Goal: Information Seeking & Learning: Learn about a topic

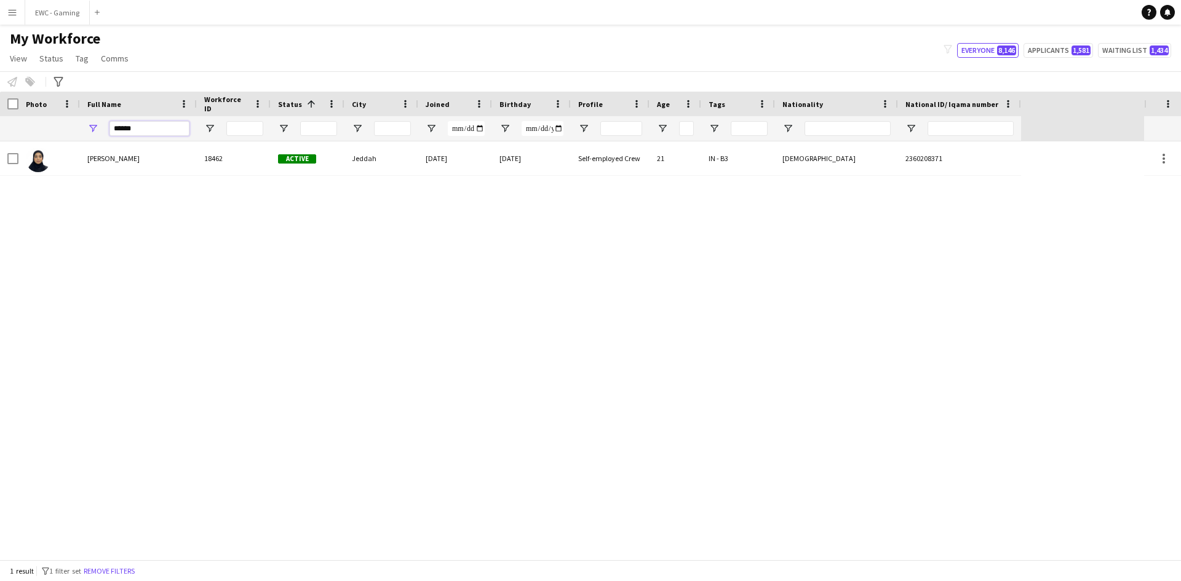
click at [164, 125] on input "*****" at bounding box center [149, 128] width 80 height 15
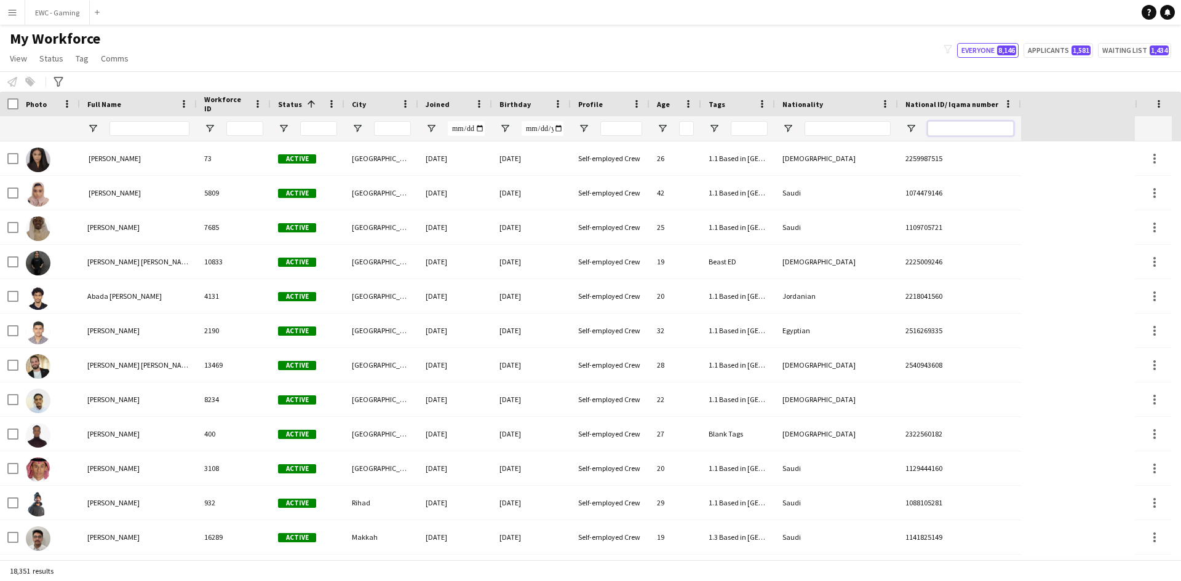
click at [973, 124] on input "National ID/ Iqama number Filter Input" at bounding box center [970, 128] width 86 height 15
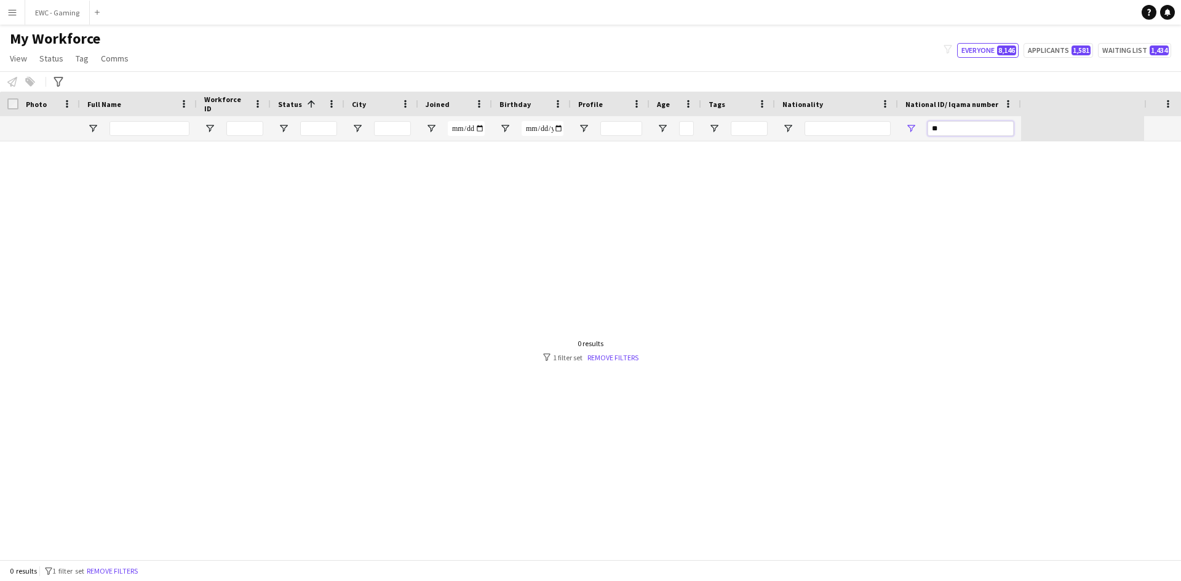
type input "*"
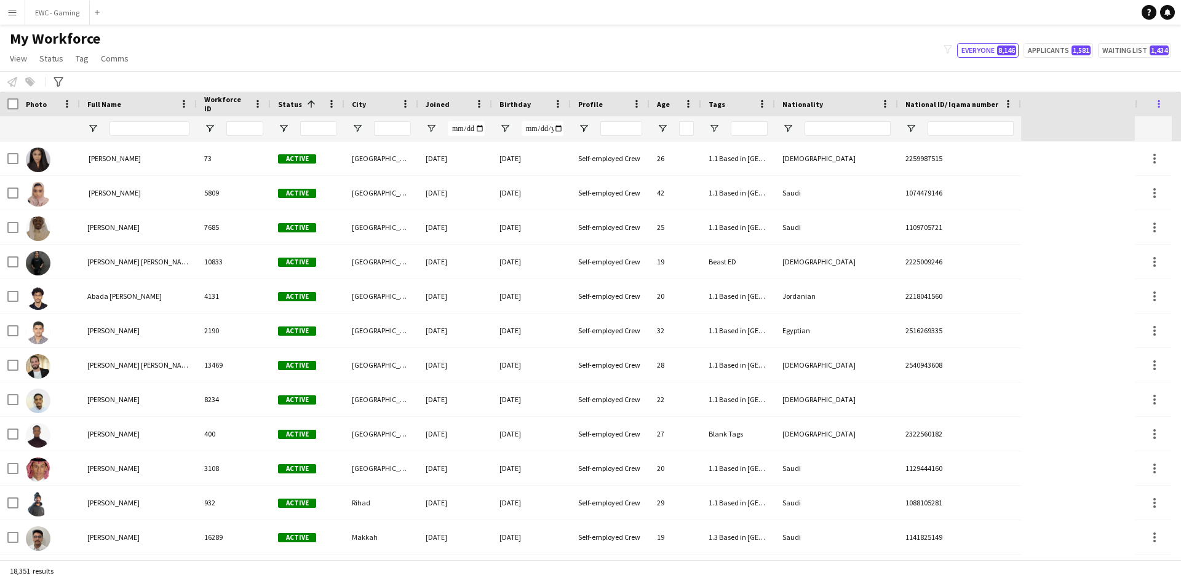
click at [1161, 100] on span at bounding box center [1158, 103] width 11 height 11
click at [1112, 108] on div "Workforce Details Crew Attributes Profile Data Photo 1" at bounding box center [567, 117] width 1135 height 50
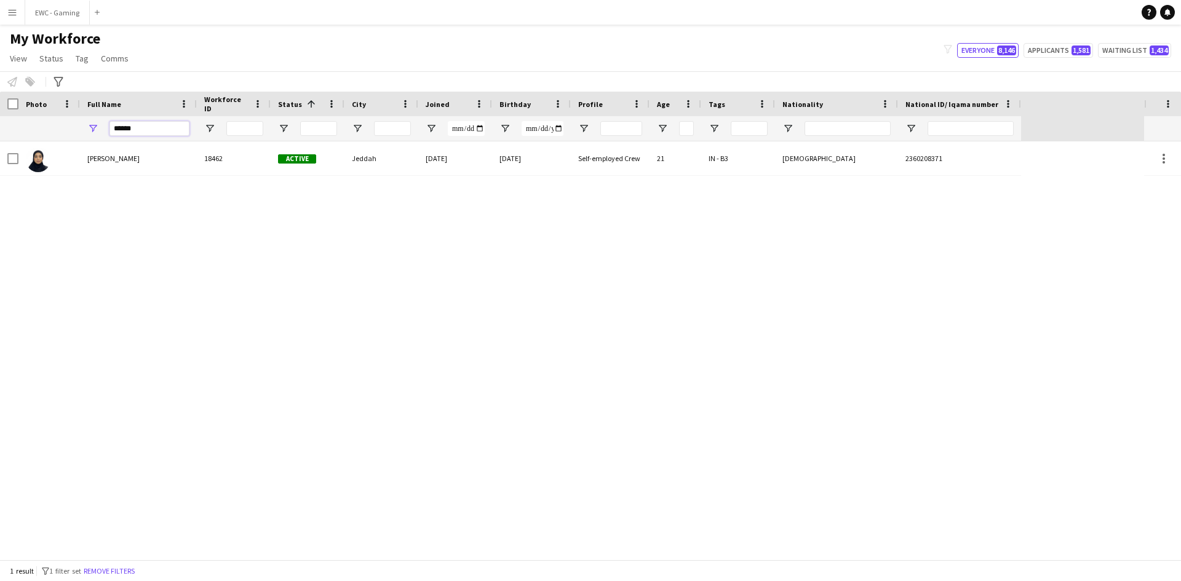
click at [143, 130] on input "*****" at bounding box center [149, 128] width 80 height 15
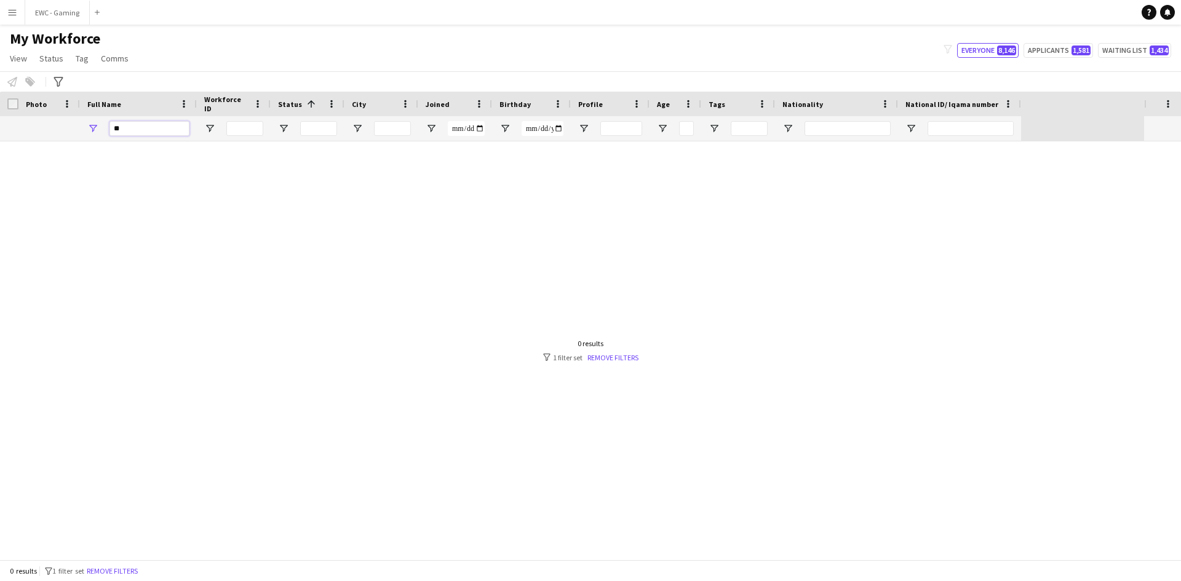
type input "*"
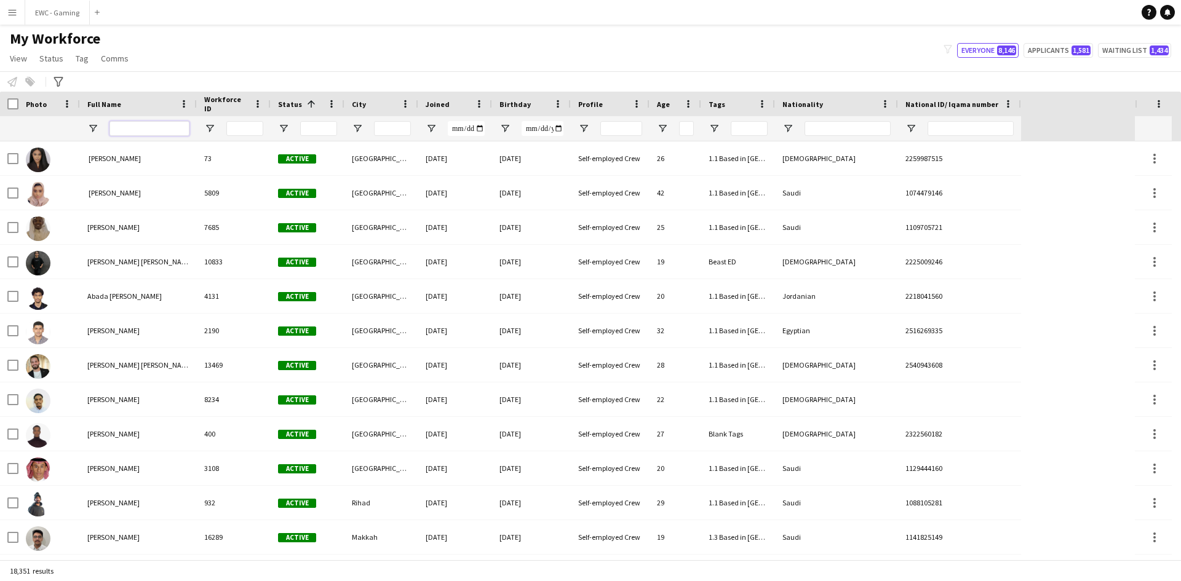
click at [133, 132] on input "Full Name Filter Input" at bounding box center [149, 128] width 80 height 15
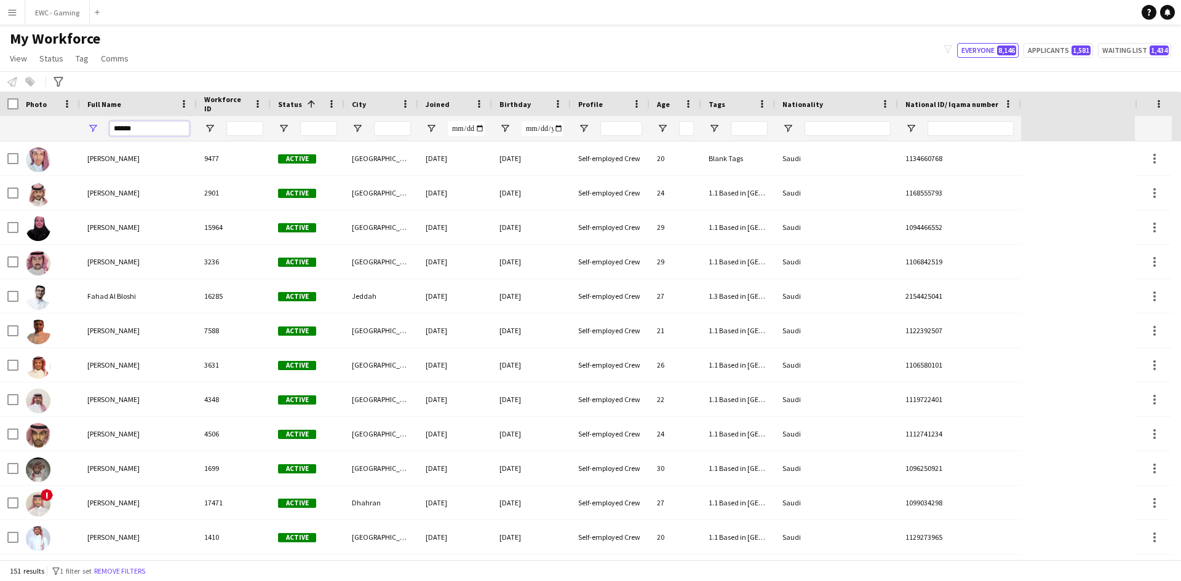
click at [145, 130] on input "*****" at bounding box center [149, 128] width 80 height 15
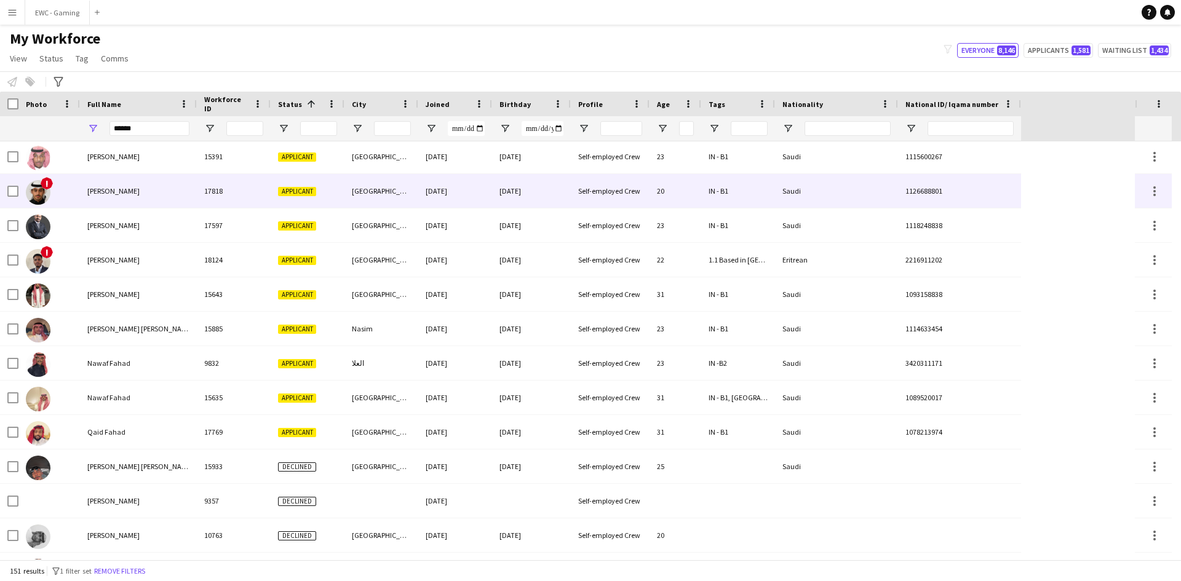
scroll to position [1794, 0]
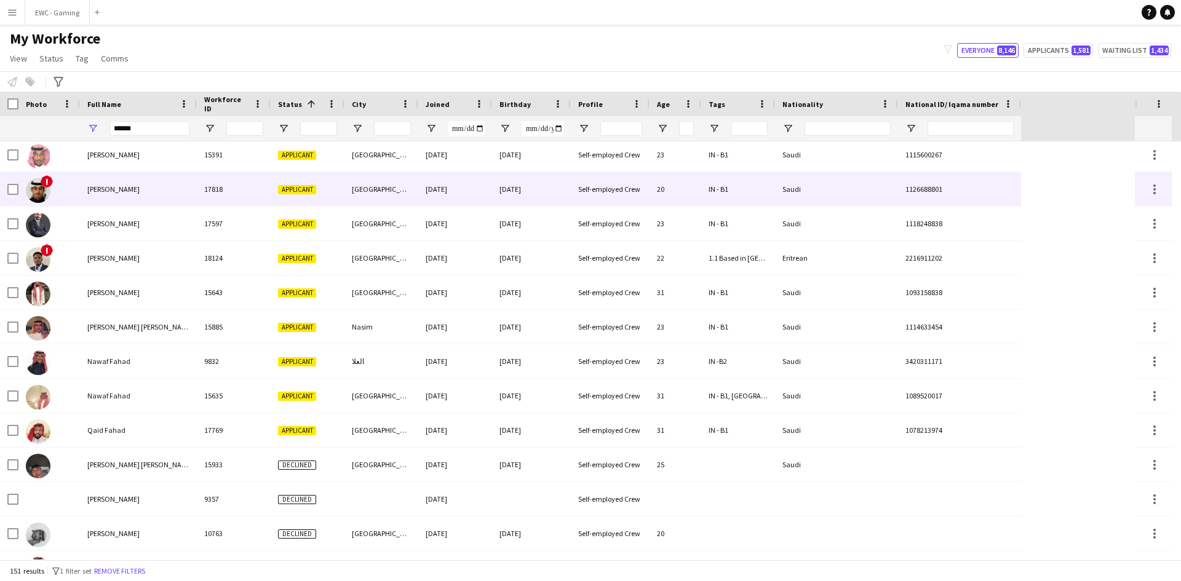
click at [153, 188] on div "Fahad ALSUBAIE" at bounding box center [138, 189] width 117 height 34
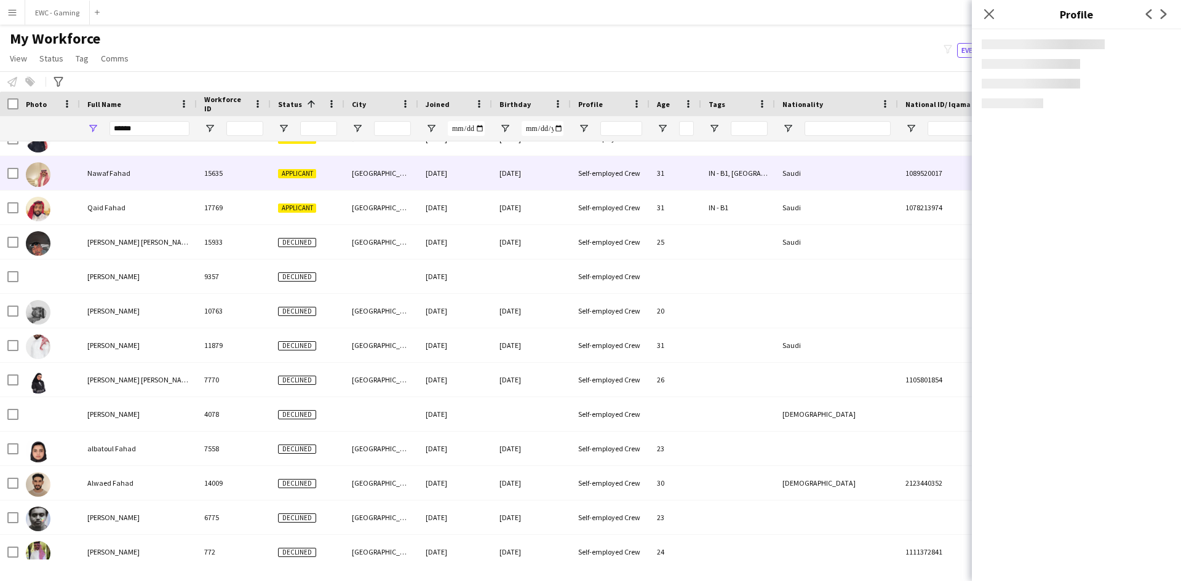
scroll to position [0, 0]
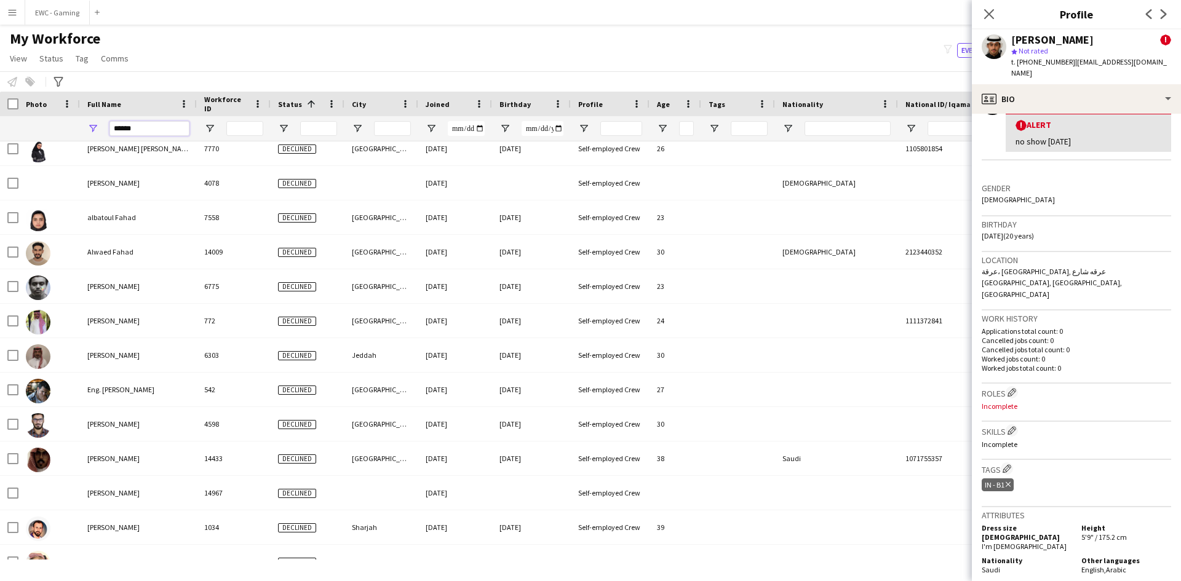
click at [151, 129] on input "*****" at bounding box center [149, 128] width 80 height 15
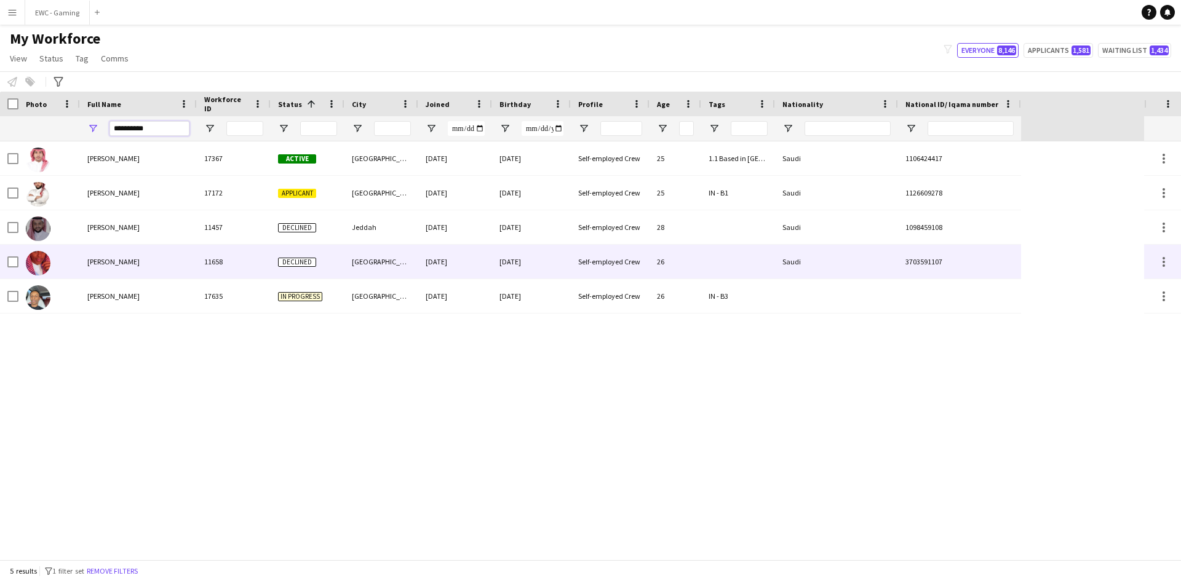
type input "**********"
click at [159, 265] on div "Fahad Alhayli" at bounding box center [138, 262] width 117 height 34
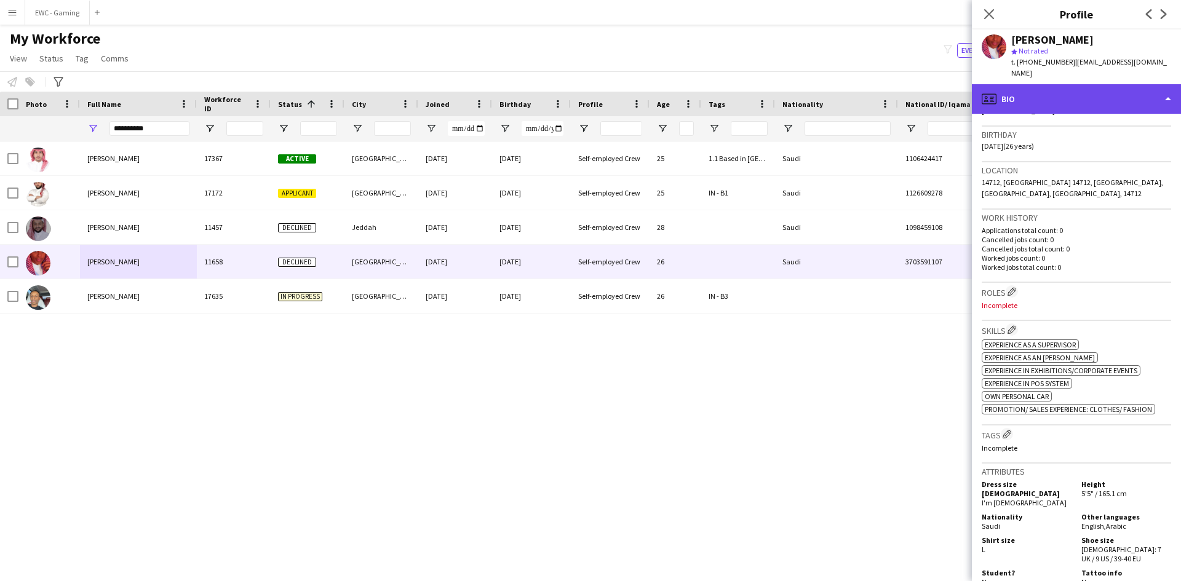
click at [1050, 84] on div "profile Bio" at bounding box center [1076, 99] width 209 height 30
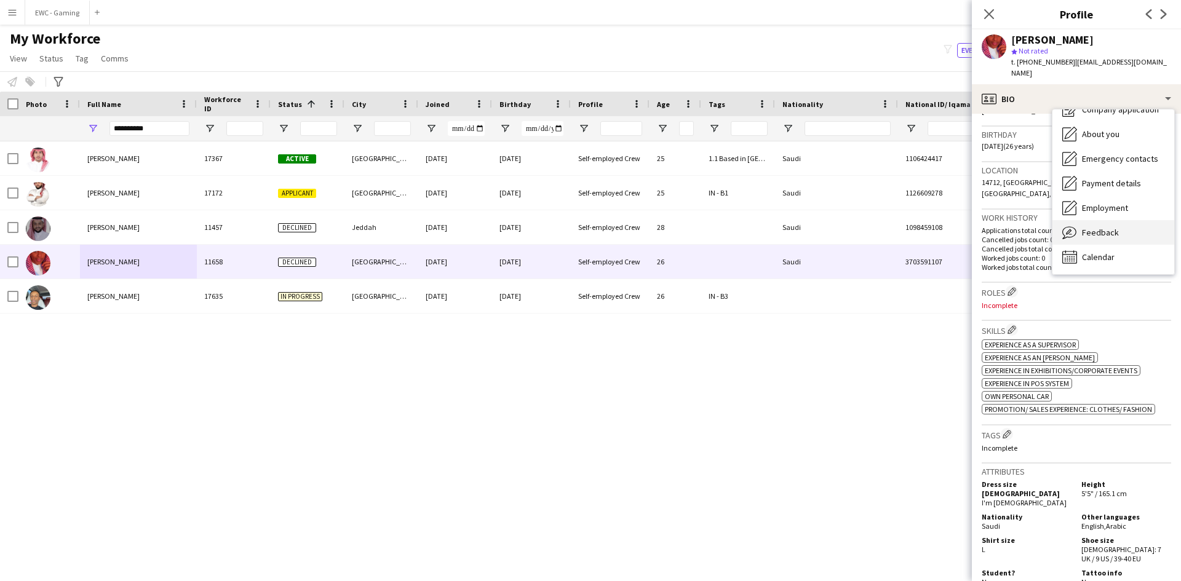
click at [1115, 220] on div "Feedback Feedback" at bounding box center [1113, 232] width 122 height 25
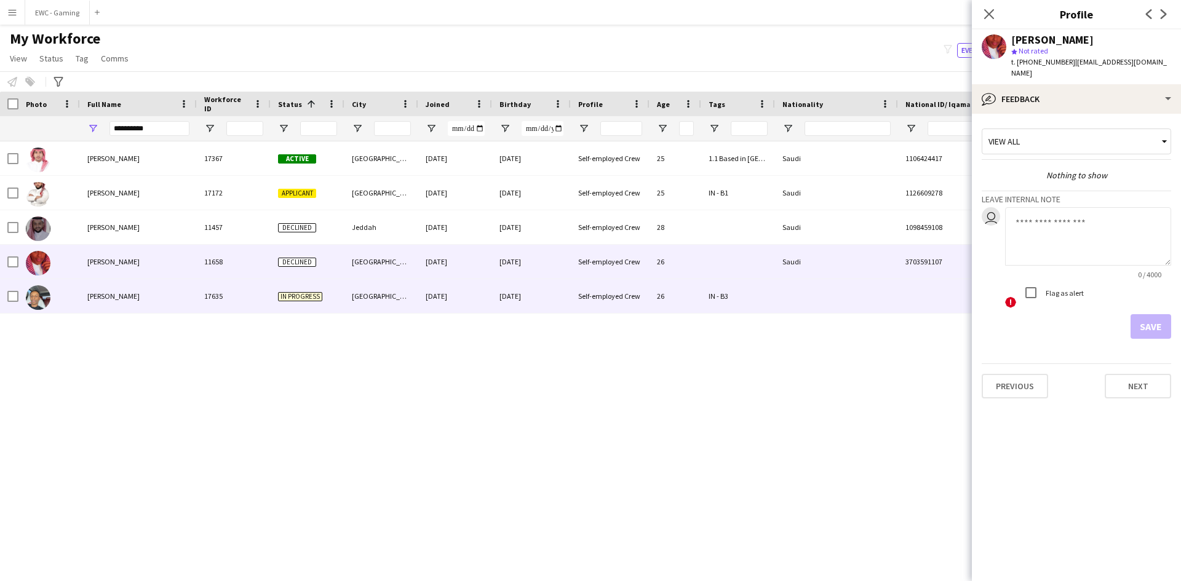
click at [162, 300] on div "Fahad ALhayli" at bounding box center [138, 296] width 117 height 34
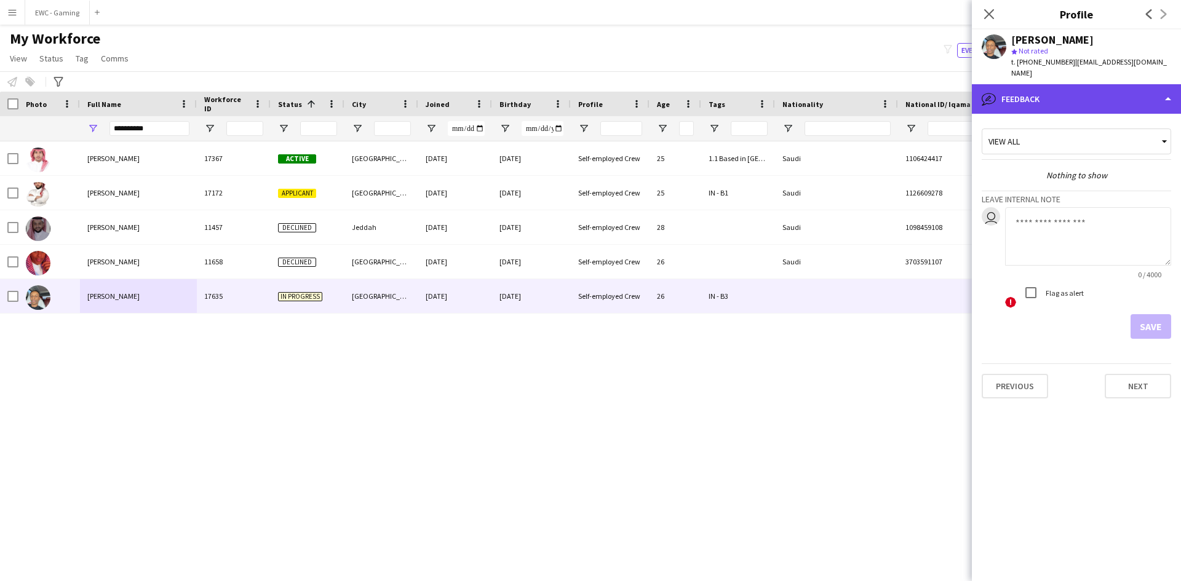
click at [1060, 93] on div "bubble-pencil Feedback" at bounding box center [1076, 99] width 209 height 30
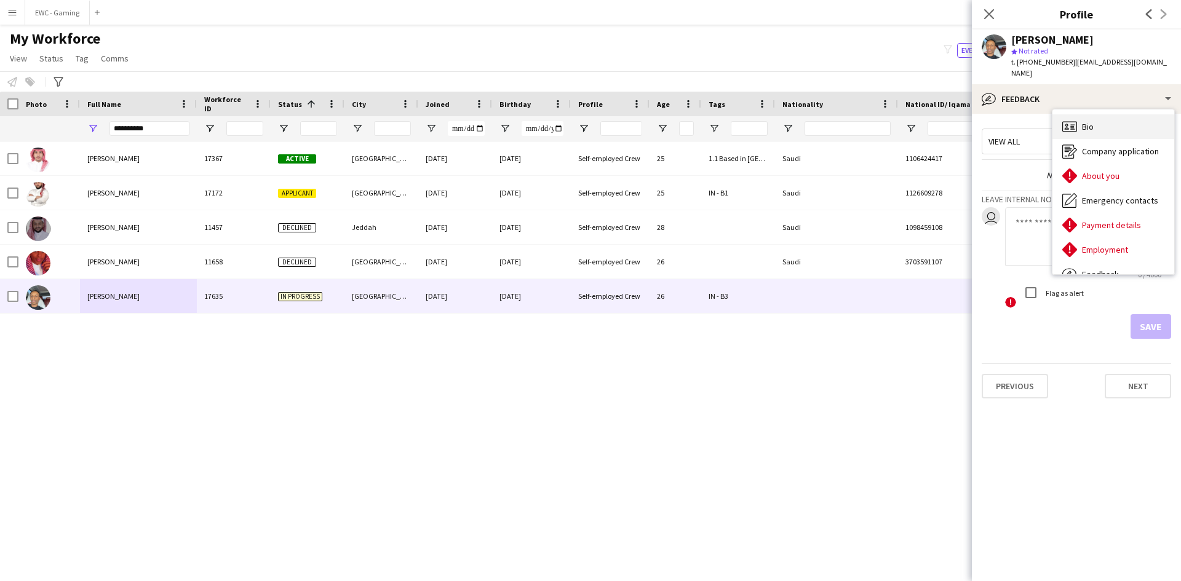
click at [1079, 114] on div "Bio Bio" at bounding box center [1113, 126] width 122 height 25
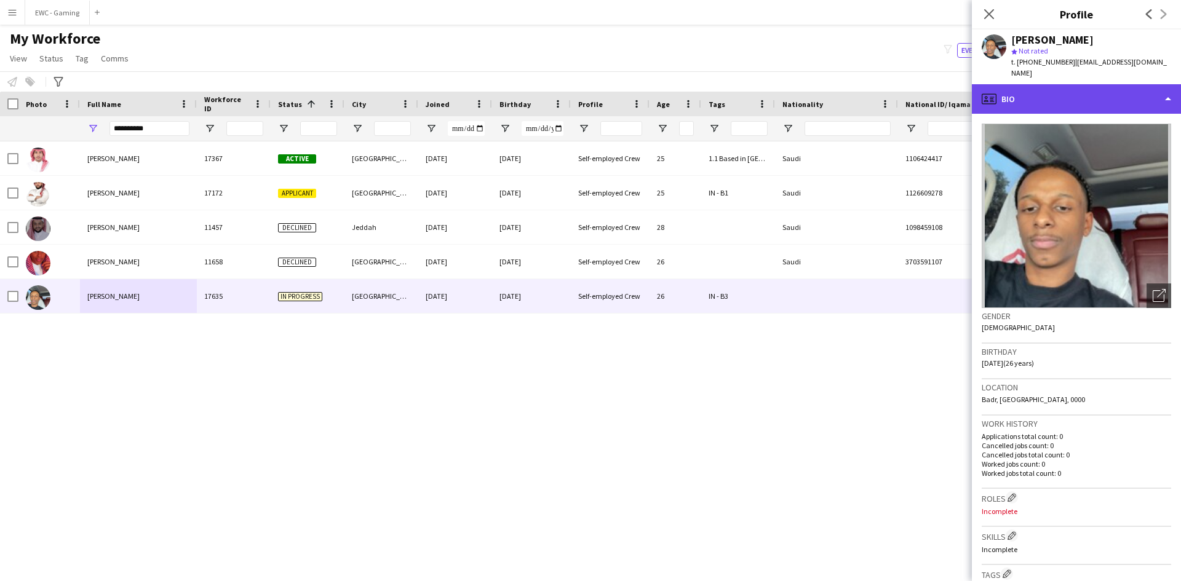
click at [1085, 89] on div "profile Bio" at bounding box center [1076, 99] width 209 height 30
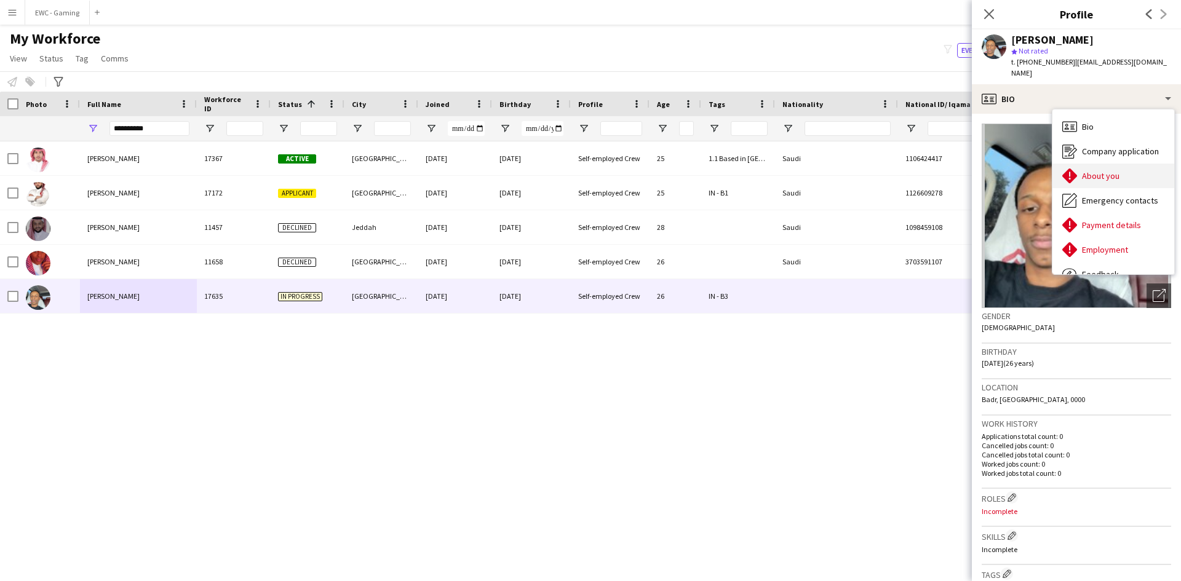
click at [1085, 170] on span "About you" at bounding box center [1101, 175] width 38 height 11
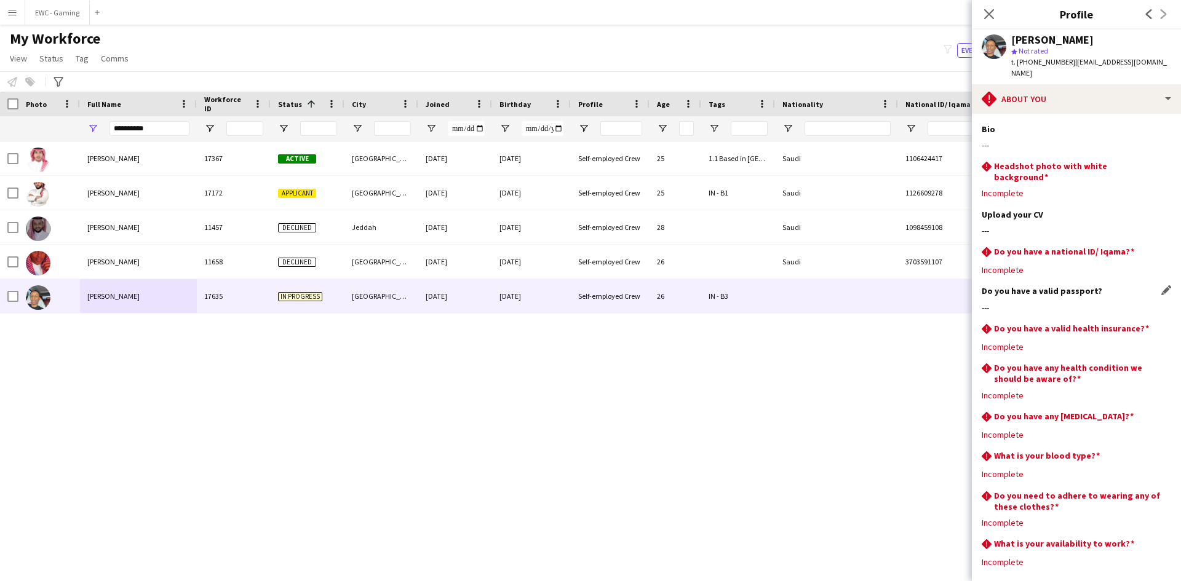
scroll to position [46, 0]
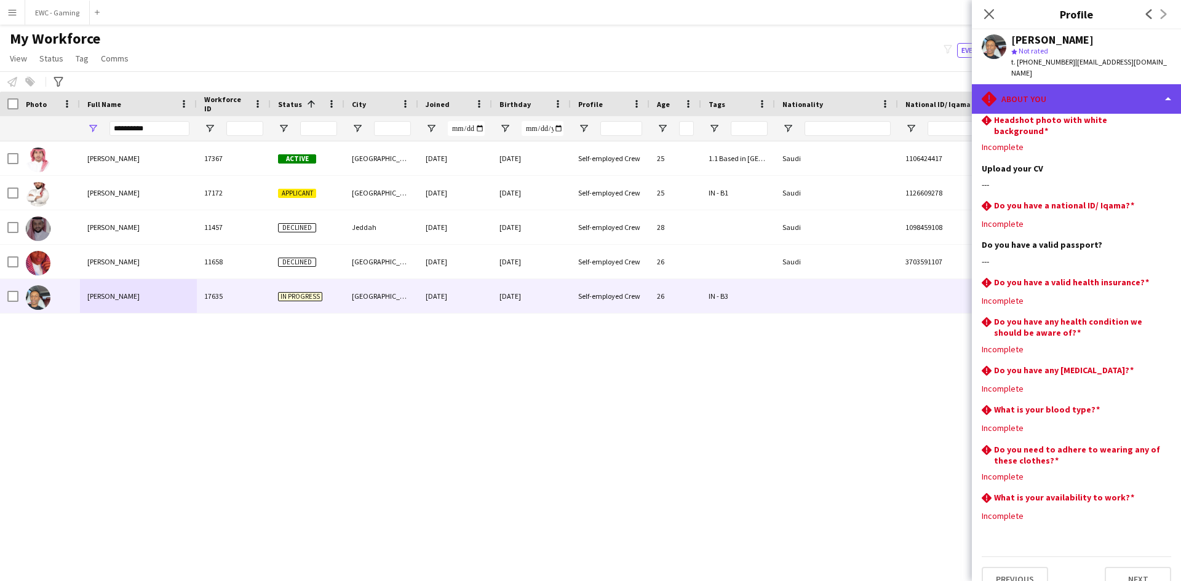
click at [1070, 86] on div "rhombus-alert About you" at bounding box center [1076, 99] width 209 height 30
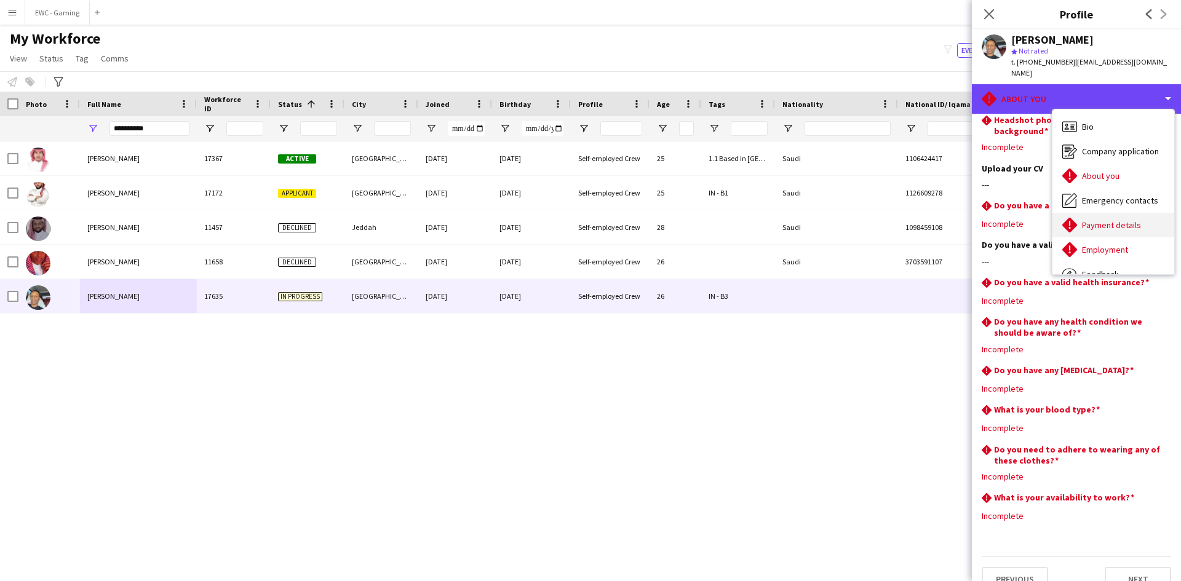
scroll to position [42, 0]
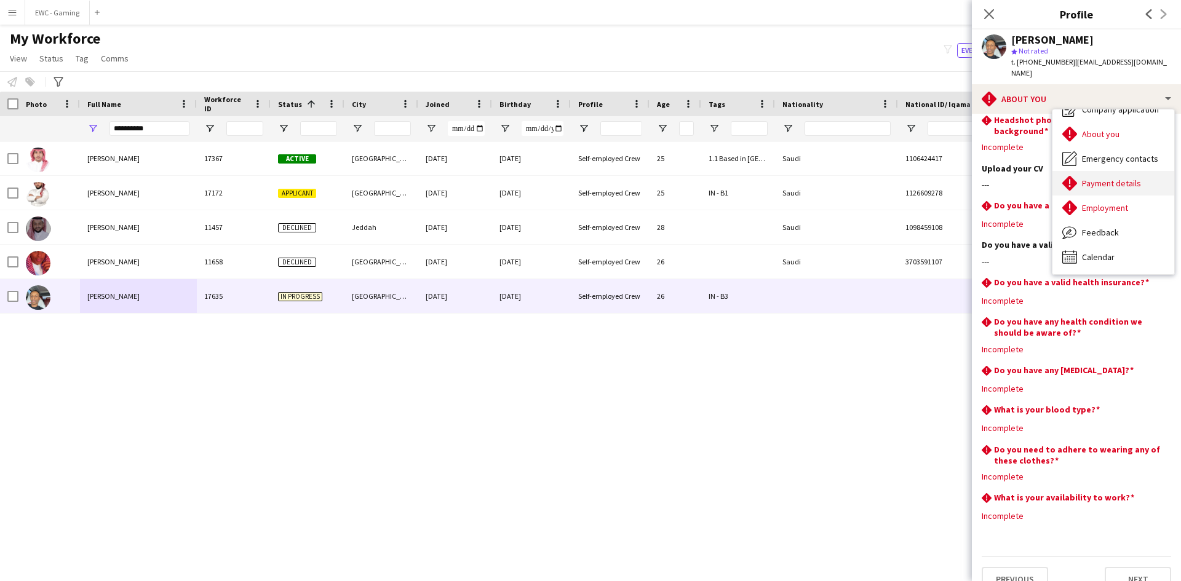
click at [1120, 178] on span "Payment details" at bounding box center [1111, 183] width 59 height 11
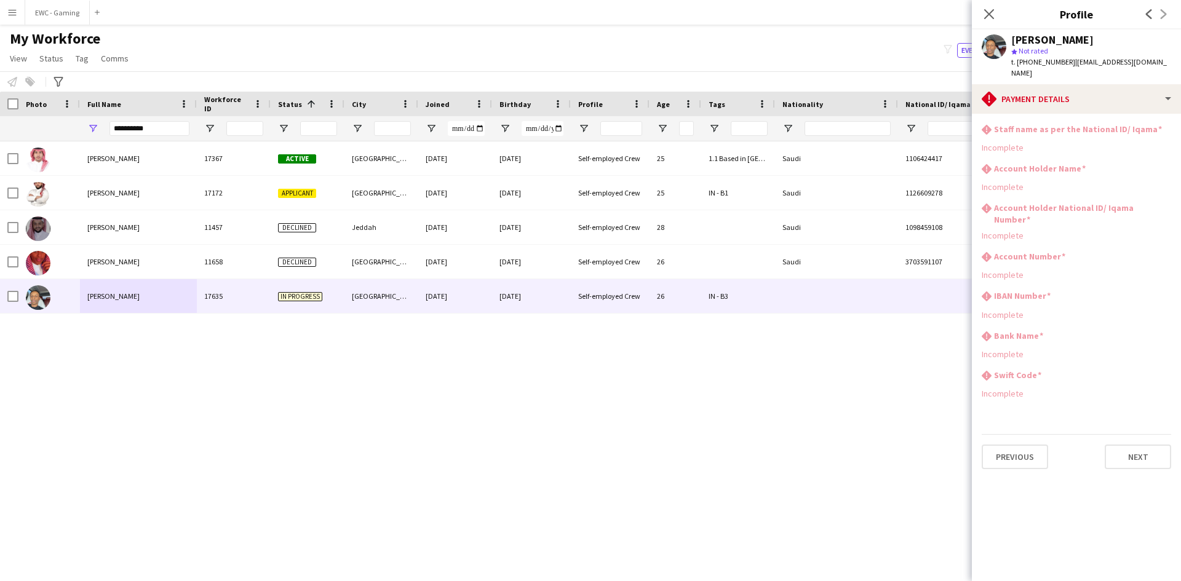
scroll to position [0, 0]
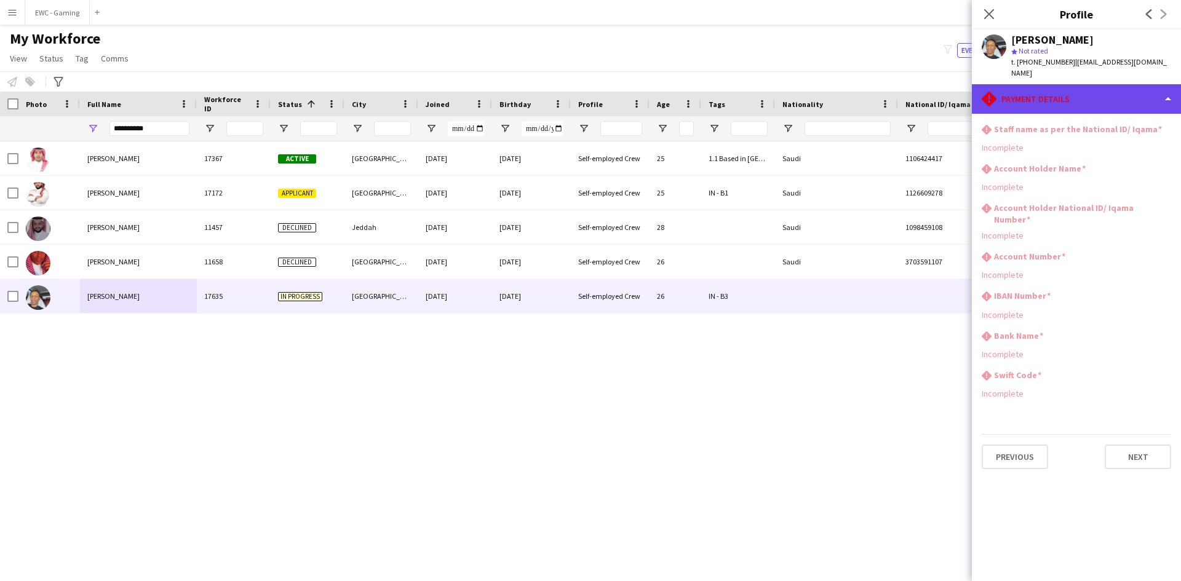
click at [1079, 94] on div "rhombus-alert Payment details" at bounding box center [1076, 99] width 209 height 30
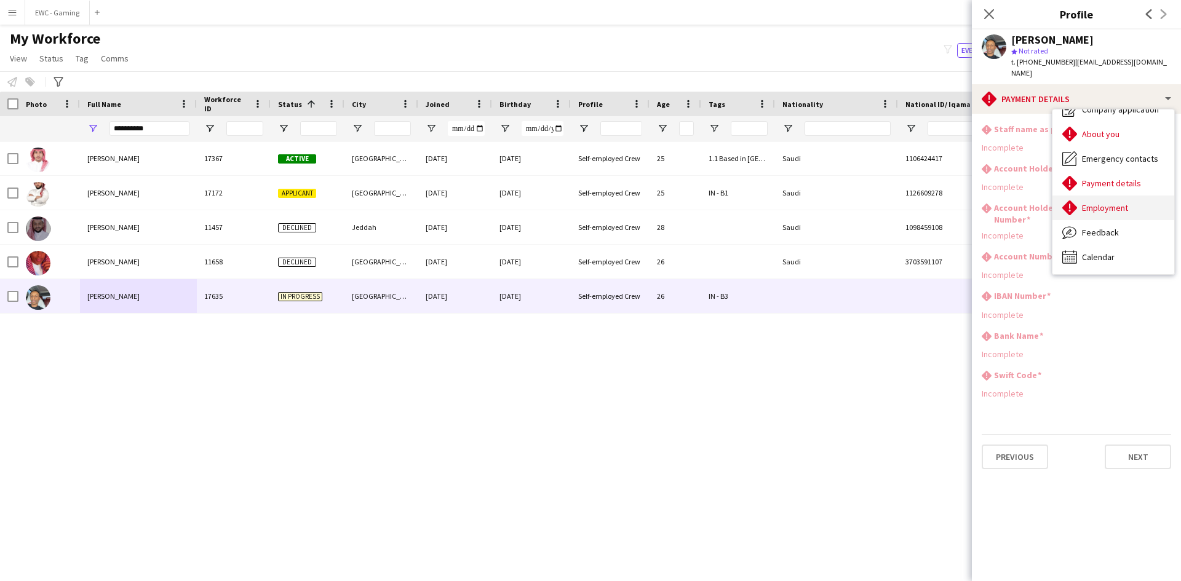
click at [1098, 202] on span "Employment" at bounding box center [1105, 207] width 46 height 11
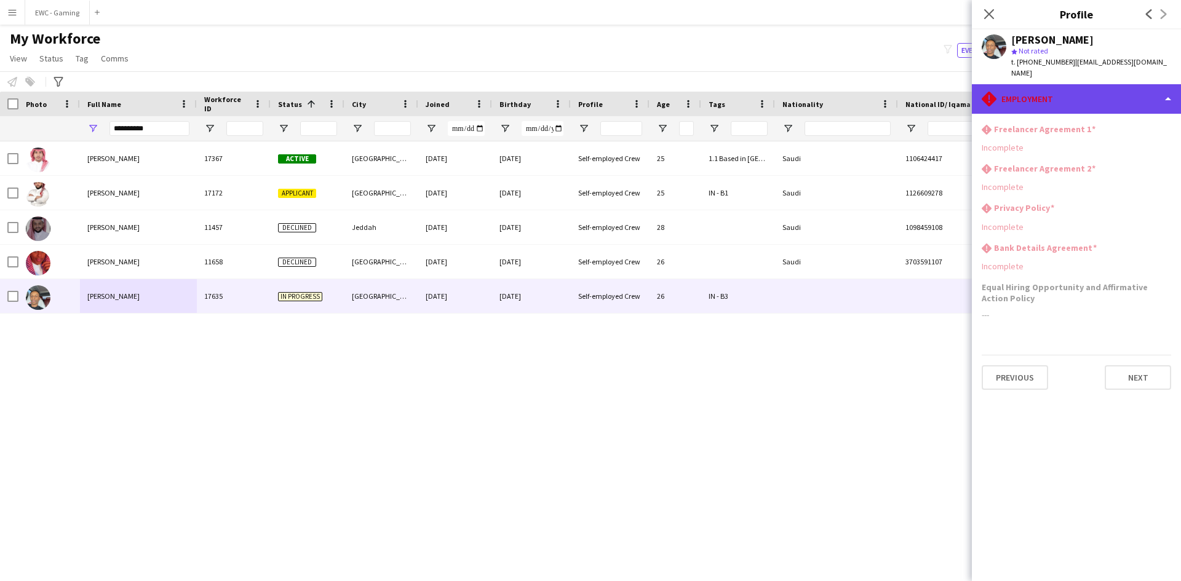
click at [1070, 91] on div "rhombus-alert Employment" at bounding box center [1076, 99] width 209 height 30
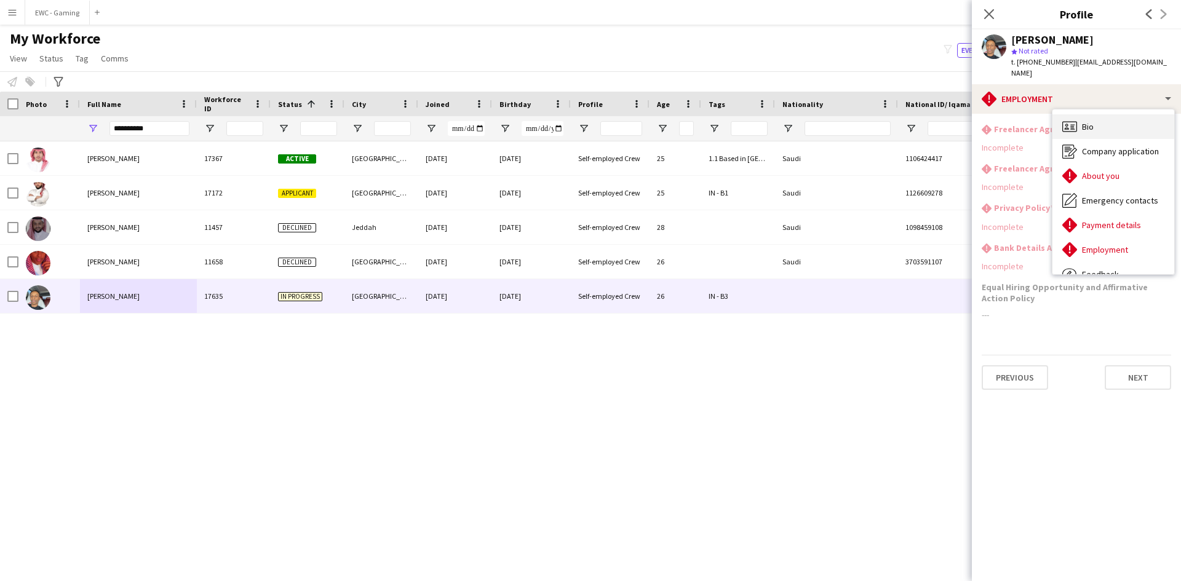
click at [1094, 121] on div "Bio Bio" at bounding box center [1113, 126] width 122 height 25
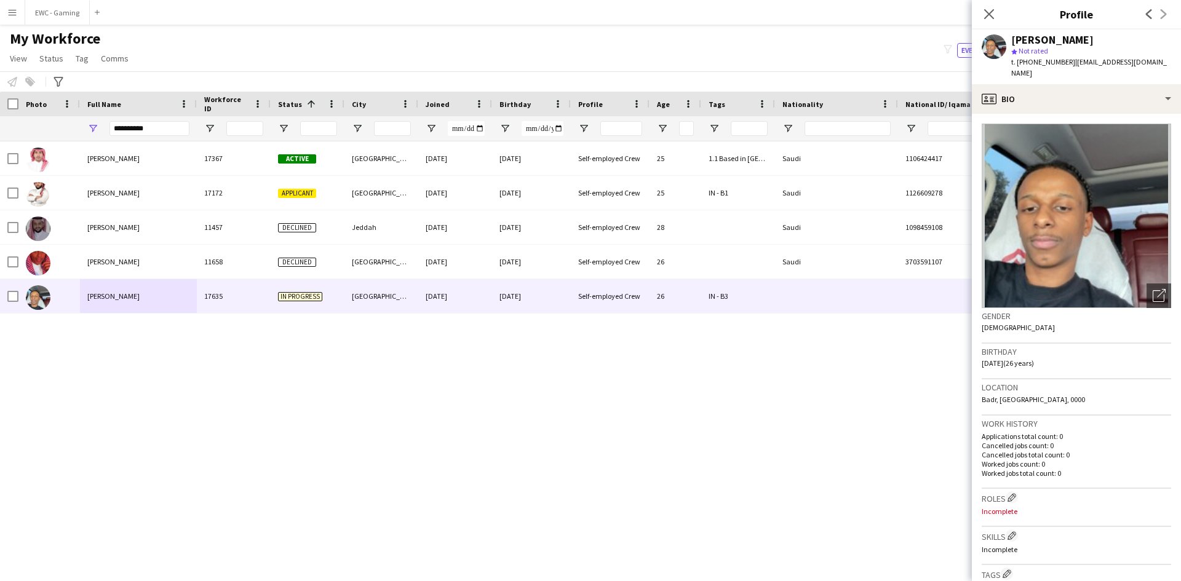
scroll to position [349, 0]
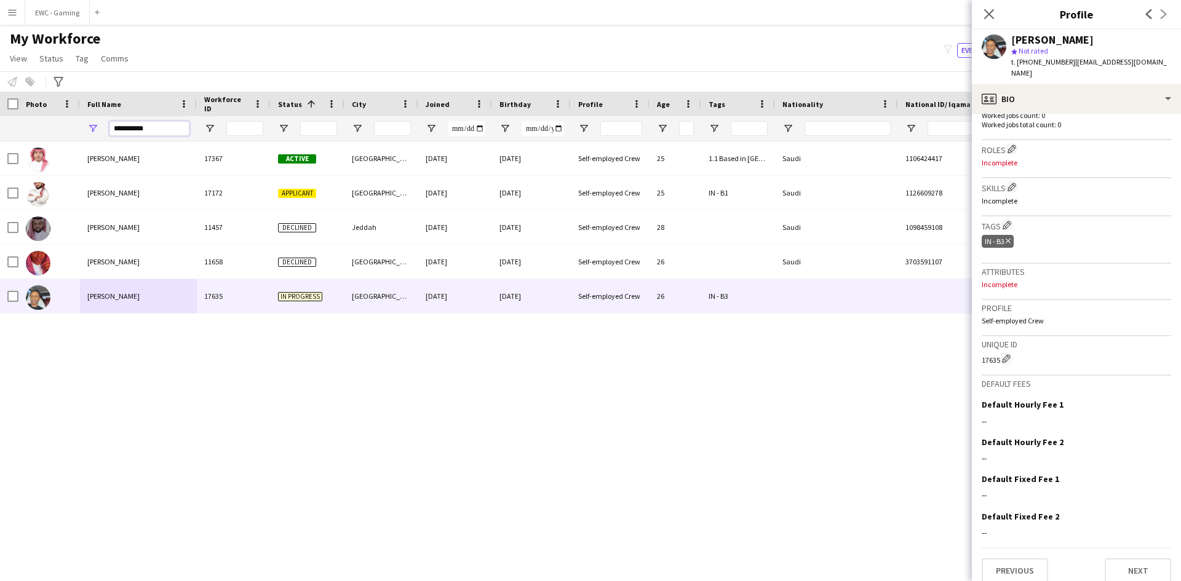
click at [157, 125] on input "**********" at bounding box center [149, 128] width 80 height 15
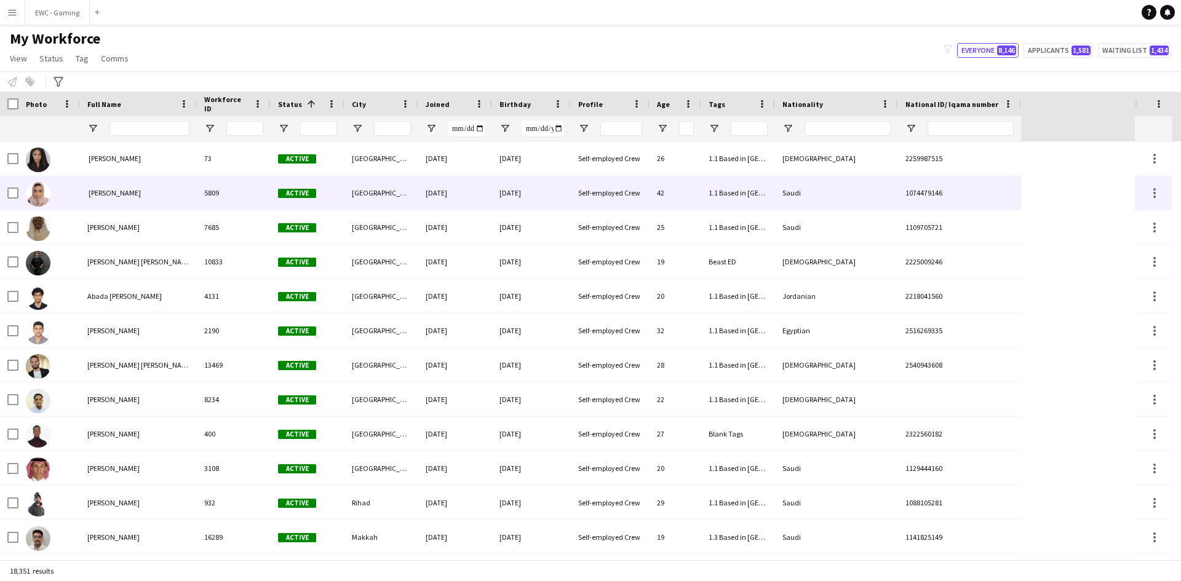
click at [146, 199] on div "‏ [PERSON_NAME]" at bounding box center [138, 193] width 117 height 34
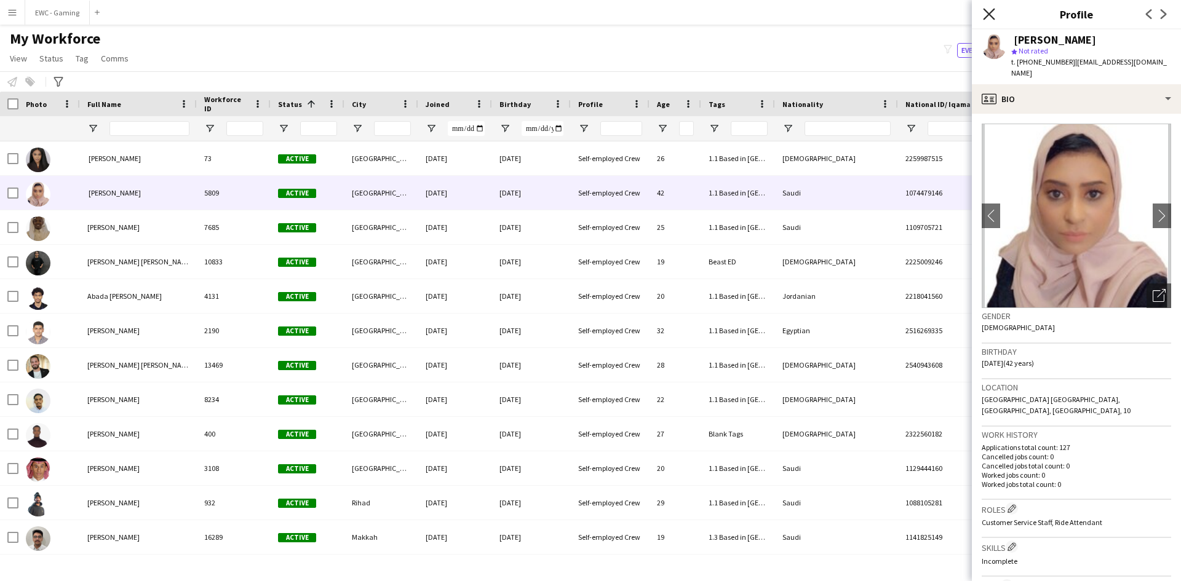
click at [989, 15] on icon at bounding box center [989, 14] width 12 height 12
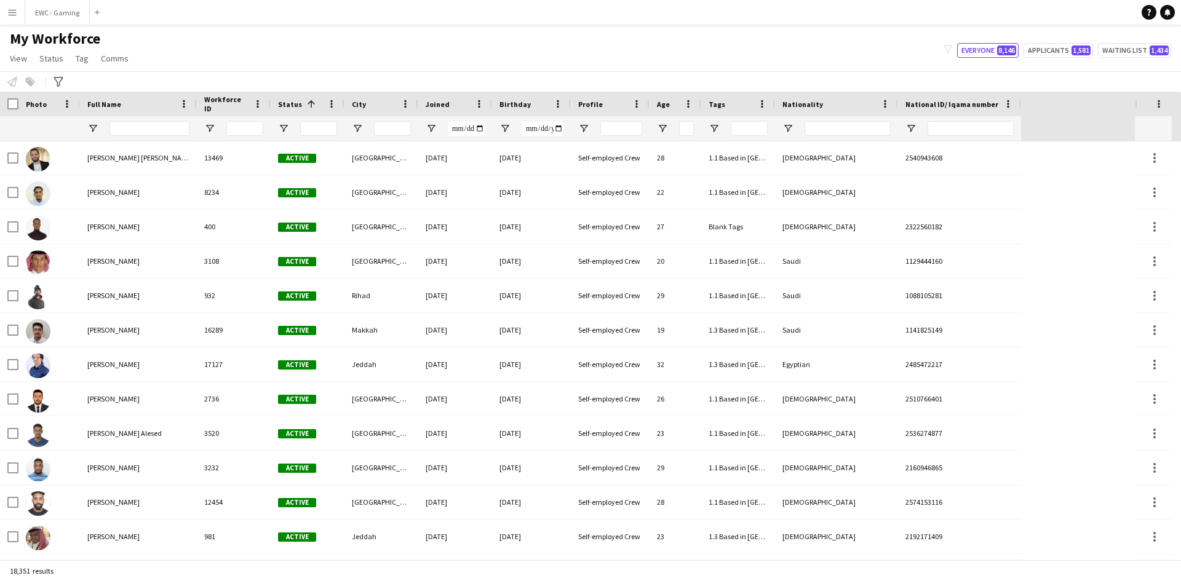
scroll to position [0, 0]
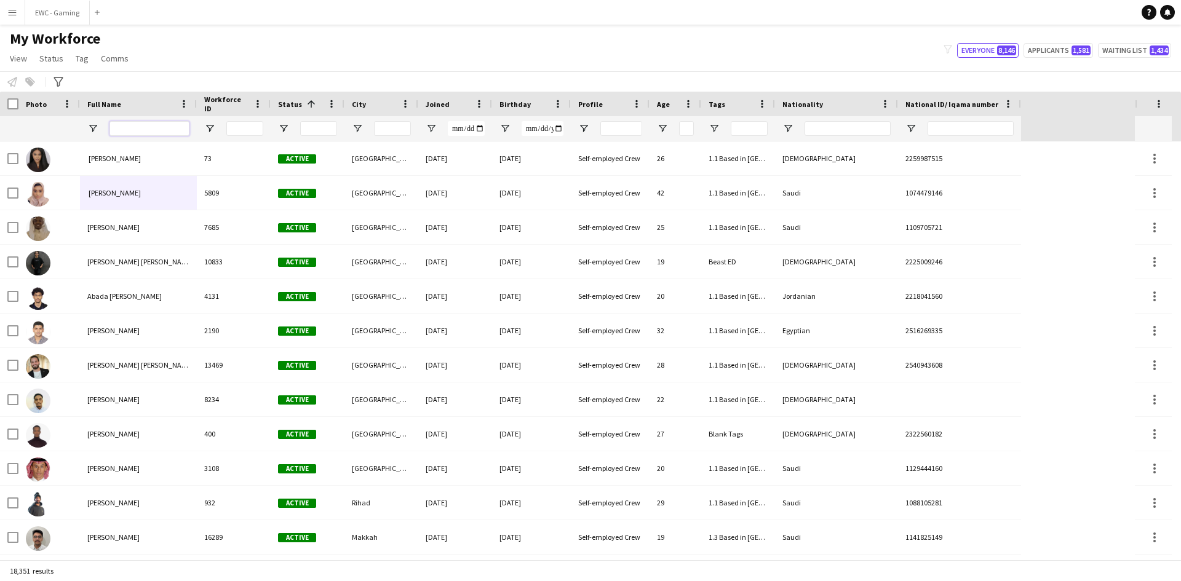
click at [172, 129] on input "Full Name Filter Input" at bounding box center [149, 128] width 80 height 15
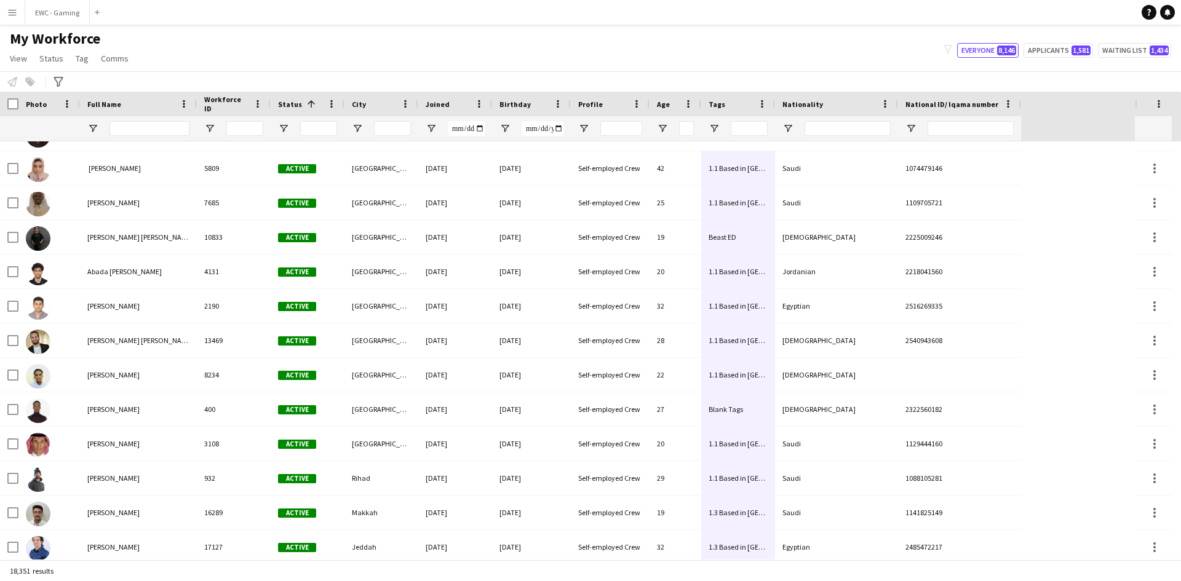
scroll to position [49, 0]
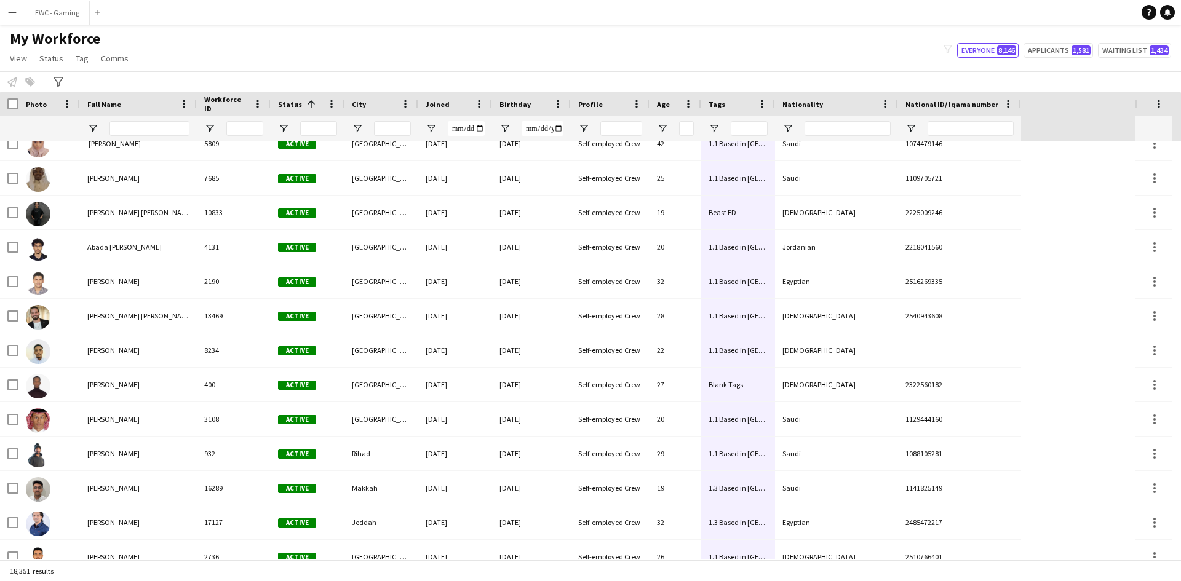
drag, startPoint x: 746, startPoint y: 153, endPoint x: 747, endPoint y: 526, distance: 373.3
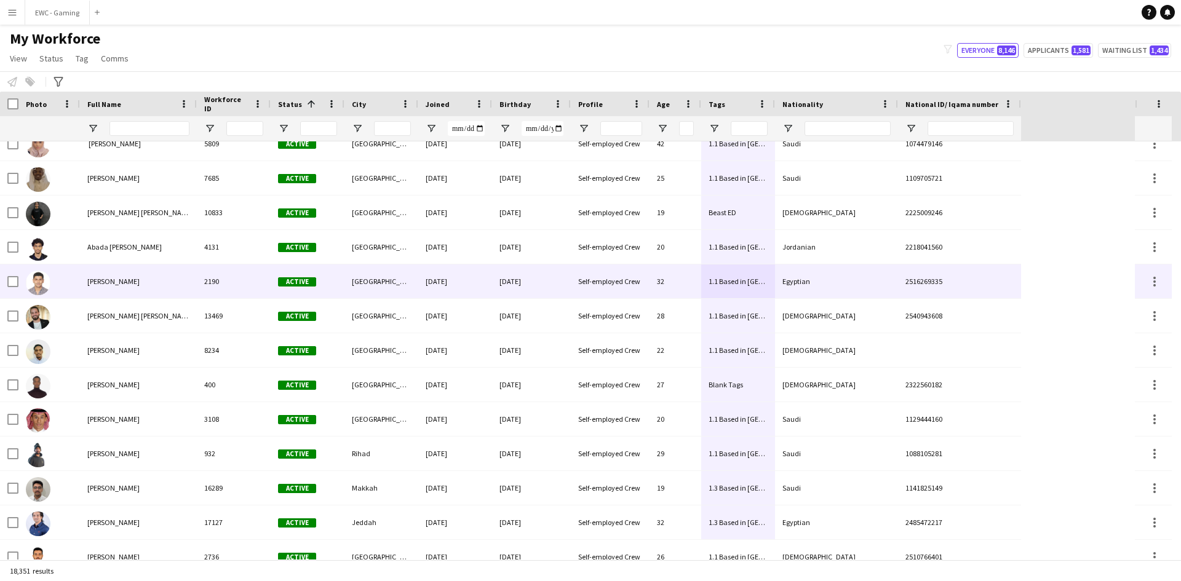
scroll to position [0, 0]
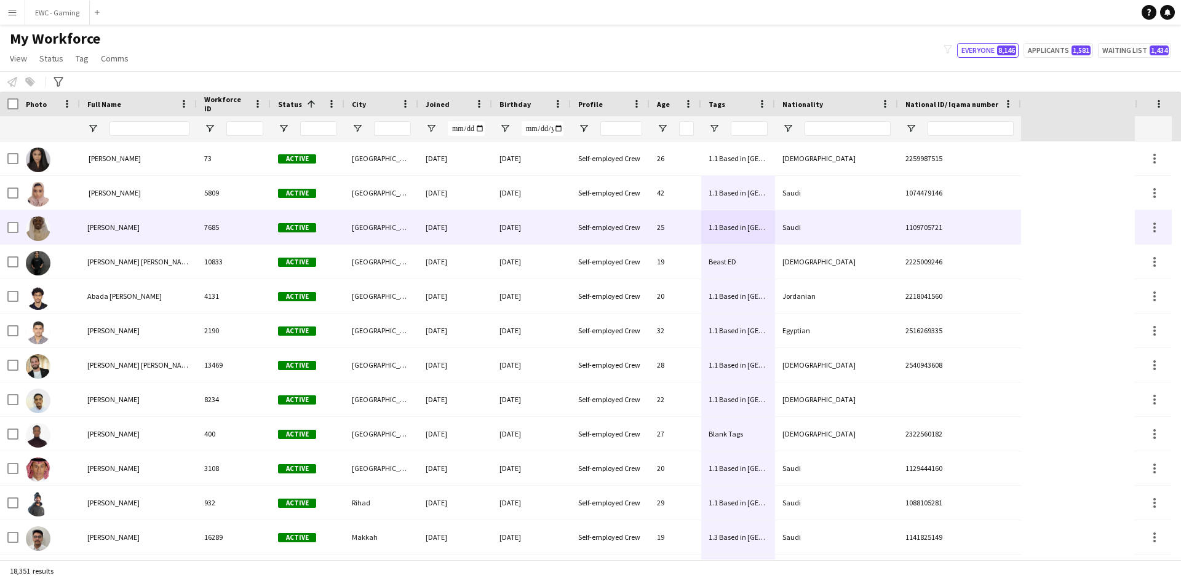
click at [133, 213] on div "[PERSON_NAME]" at bounding box center [138, 227] width 117 height 34
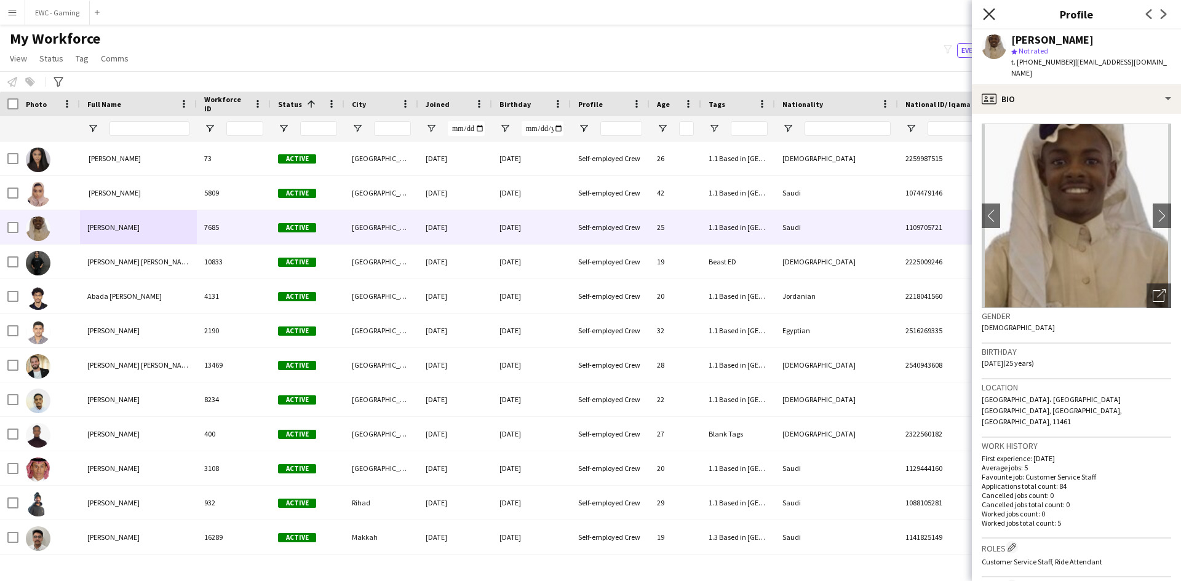
click at [994, 11] on icon "Close pop-in" at bounding box center [989, 14] width 12 height 12
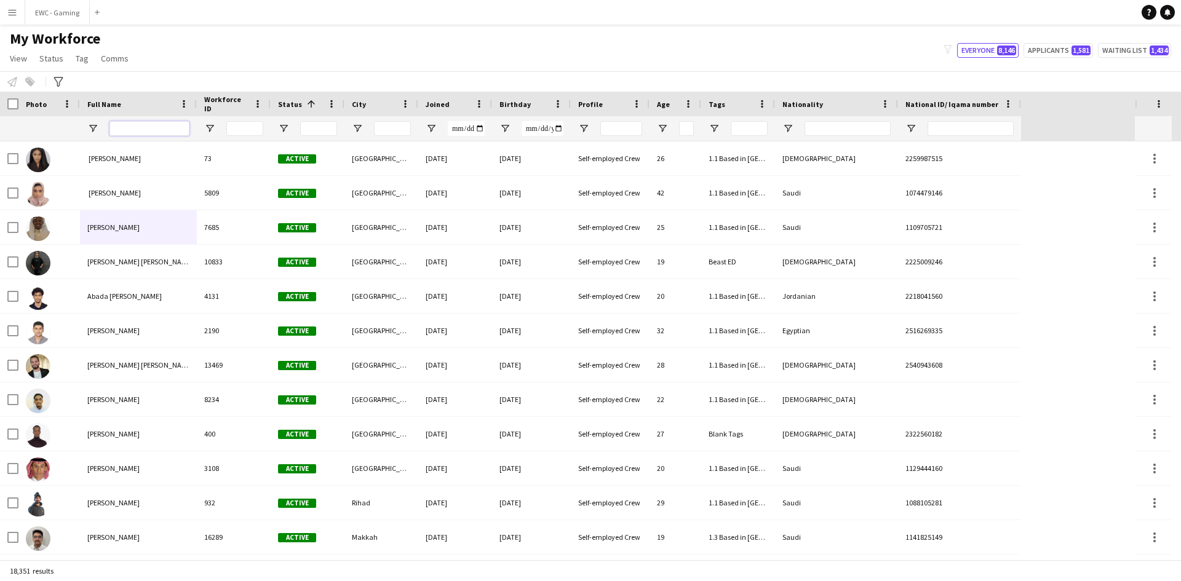
click at [159, 126] on input "Full Name Filter Input" at bounding box center [149, 128] width 80 height 15
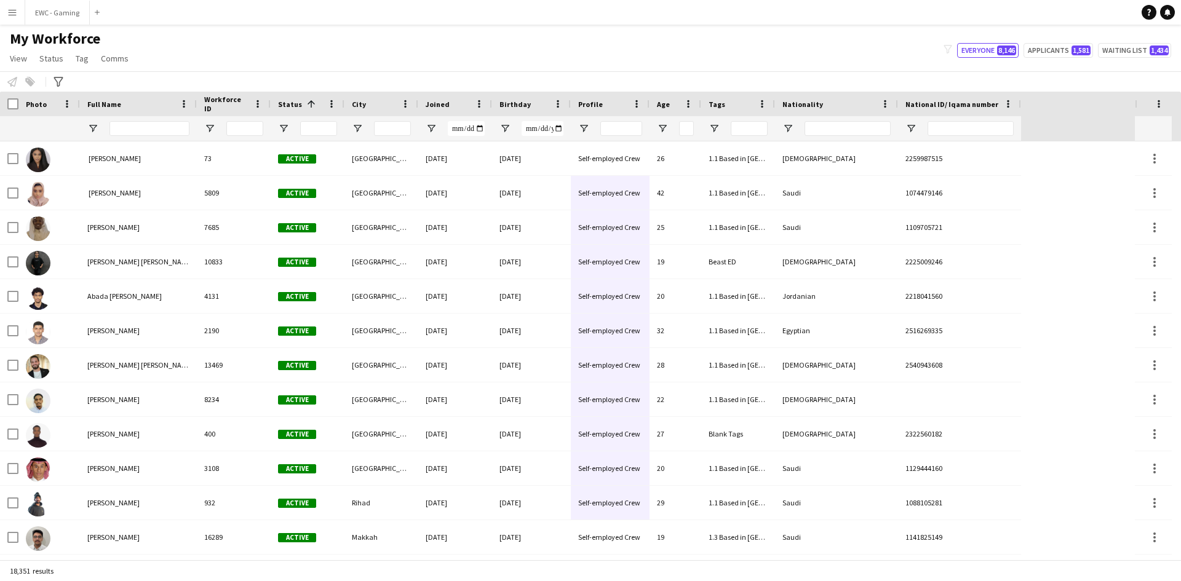
drag, startPoint x: 609, startPoint y: 156, endPoint x: 632, endPoint y: 505, distance: 349.4
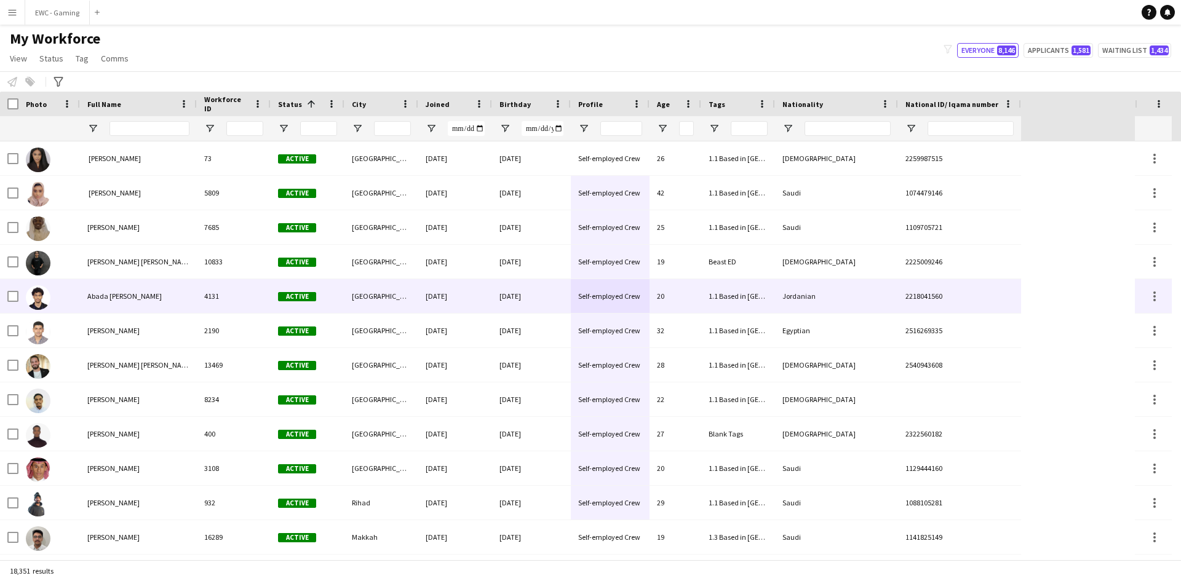
click at [157, 288] on div "‏Abada ‏[PERSON_NAME]" at bounding box center [138, 296] width 117 height 34
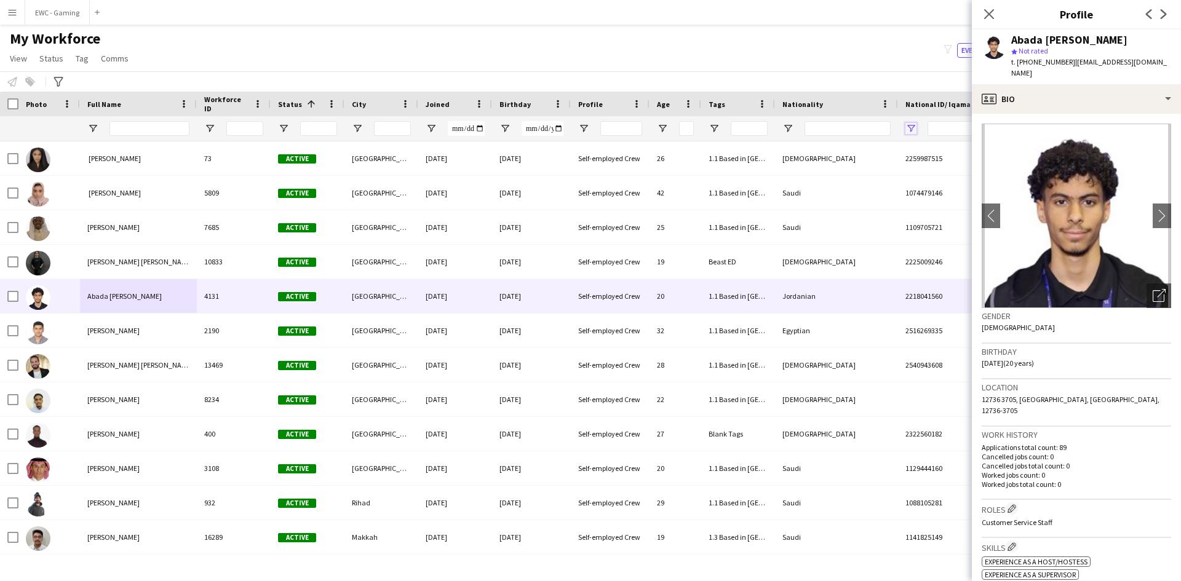
click at [913, 127] on span "Open Filter Menu" at bounding box center [910, 128] width 11 height 11
click at [994, 14] on icon "Close pop-in" at bounding box center [989, 14] width 12 height 12
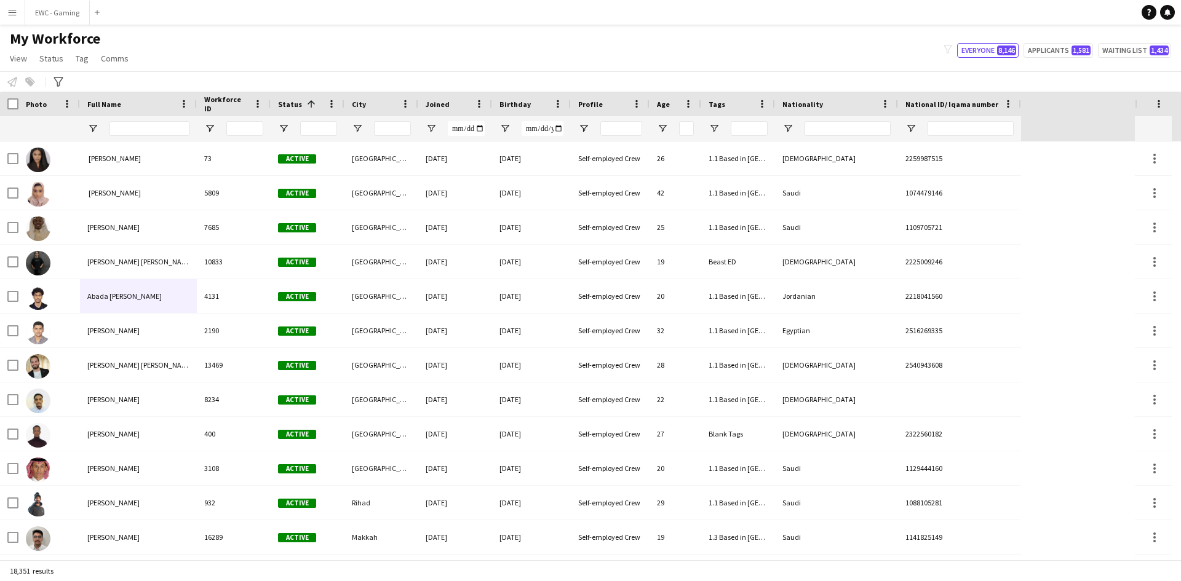
click at [989, 14] on app-navbar "Menu Boards Boards Boards All jobs Status Workforce Workforce My Workforce Recr…" at bounding box center [590, 12] width 1181 height 25
click at [909, 127] on span "Open Filter Menu" at bounding box center [910, 128] width 11 height 11
click at [1052, 121] on div "Workforce Details Crew Attributes Profile Data Photo 1" at bounding box center [567, 117] width 1135 height 50
click at [908, 129] on span "Open Filter Menu" at bounding box center [910, 128] width 11 height 11
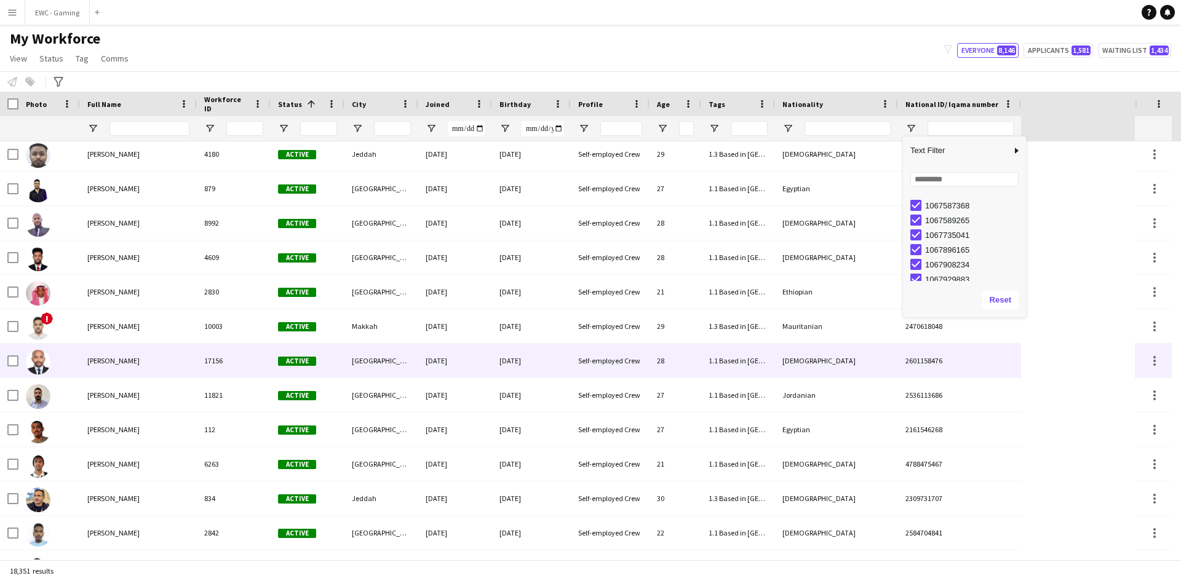
scroll to position [1234, 0]
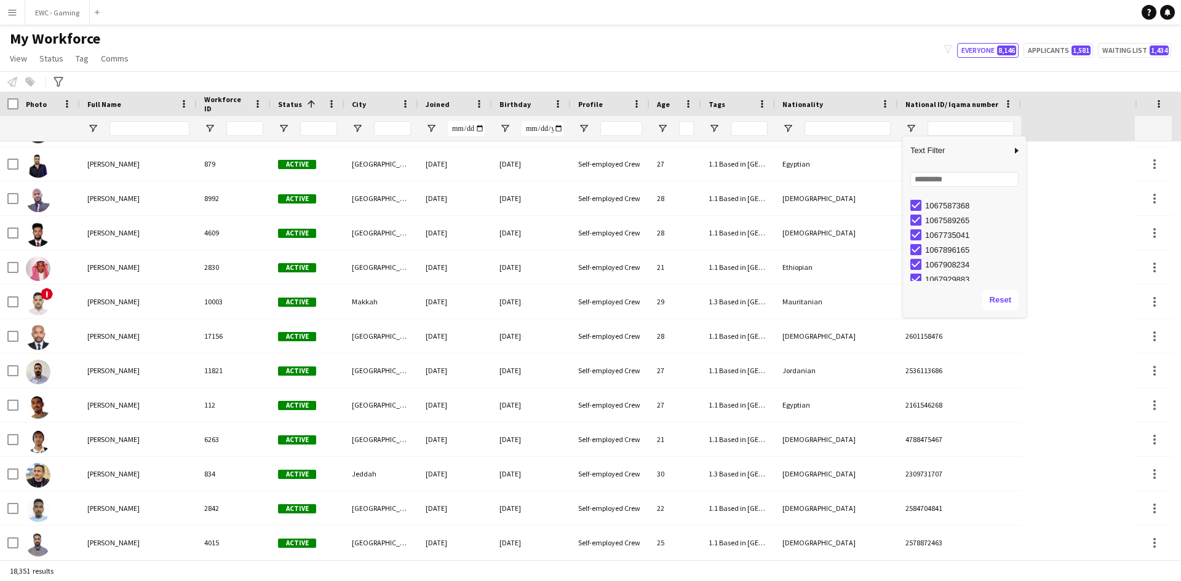
click at [908, 68] on div "My Workforce View Views Default view Musab Alamri Ninar Wannos Nouf Aloudah R4v…" at bounding box center [590, 51] width 1181 height 42
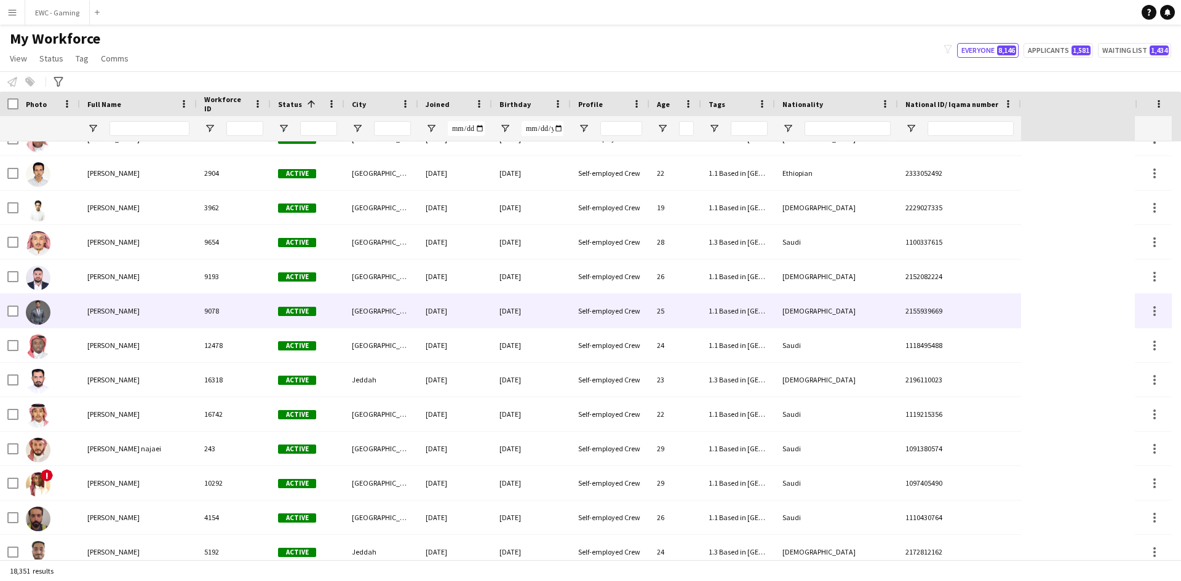
scroll to position [2351, 0]
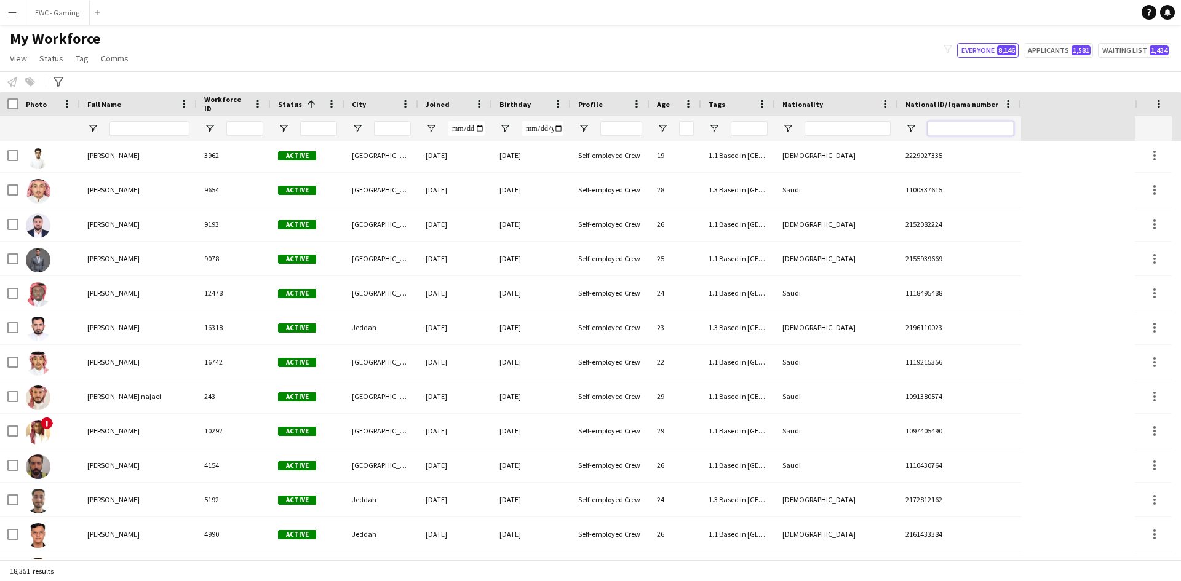
click at [978, 124] on input "National ID/ Iqama number Filter Input" at bounding box center [970, 128] width 86 height 15
paste input "**********"
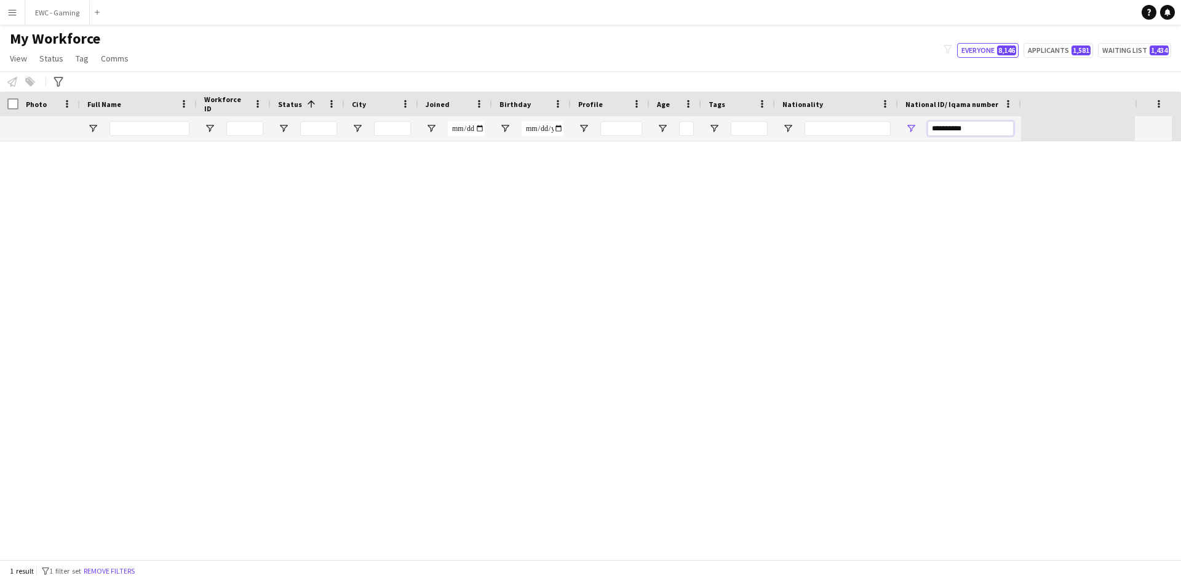
scroll to position [0, 0]
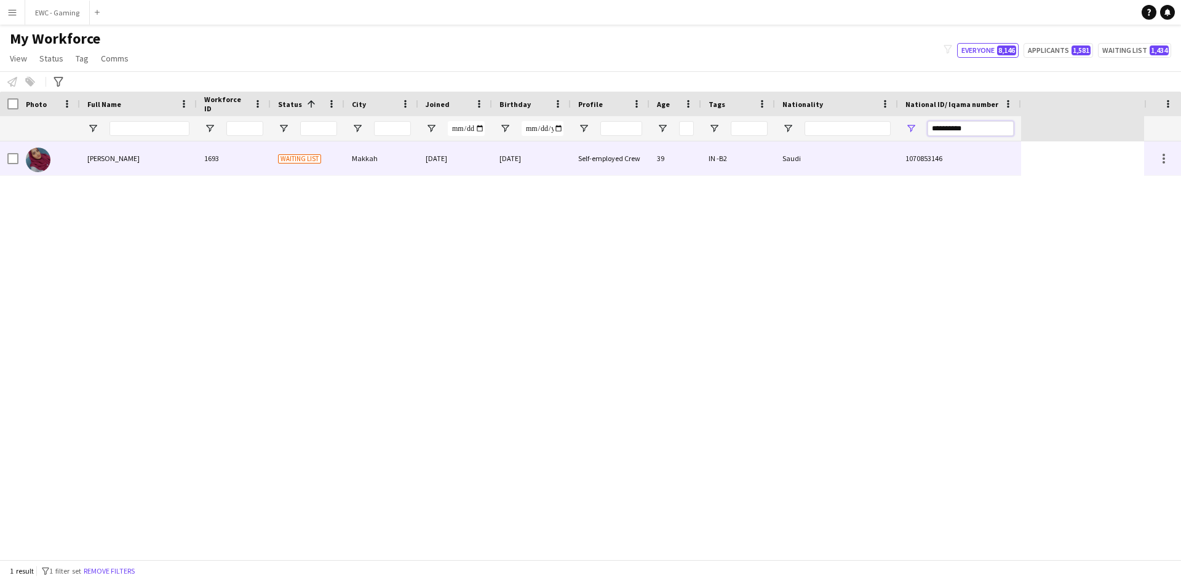
type input "**********"
click at [147, 162] on div "Alanoud Albloushi" at bounding box center [138, 158] width 117 height 34
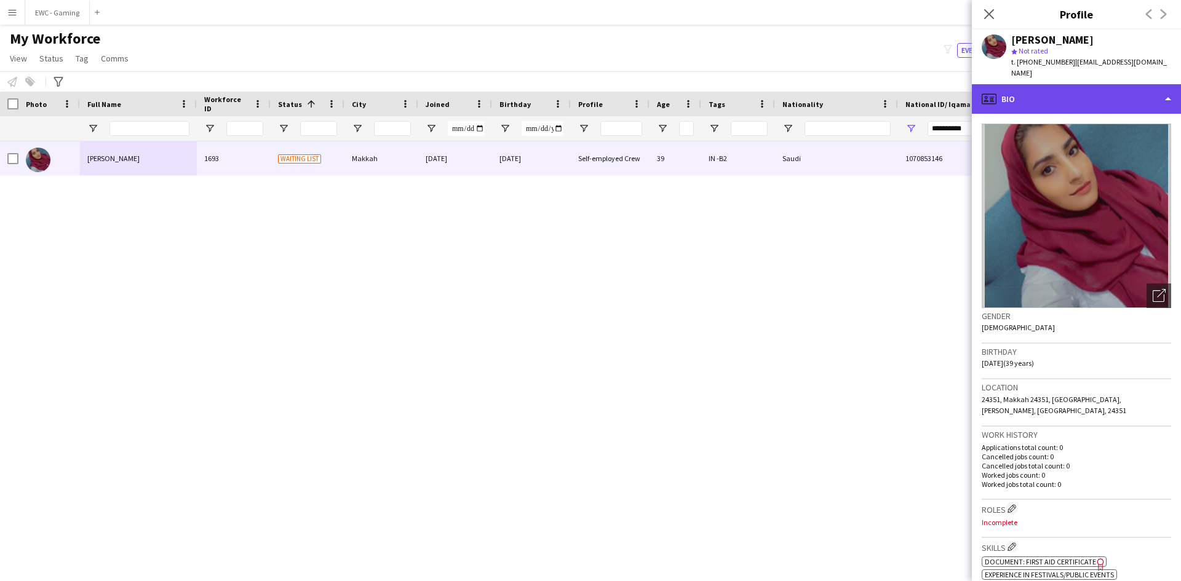
click at [1100, 88] on div "profile Bio" at bounding box center [1076, 99] width 209 height 30
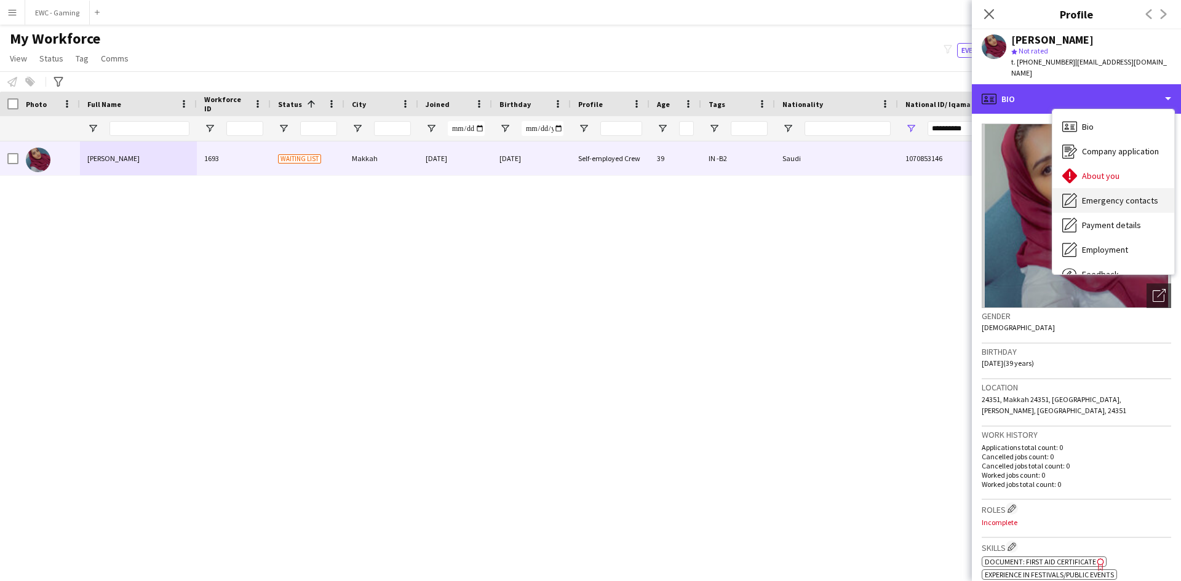
scroll to position [42, 0]
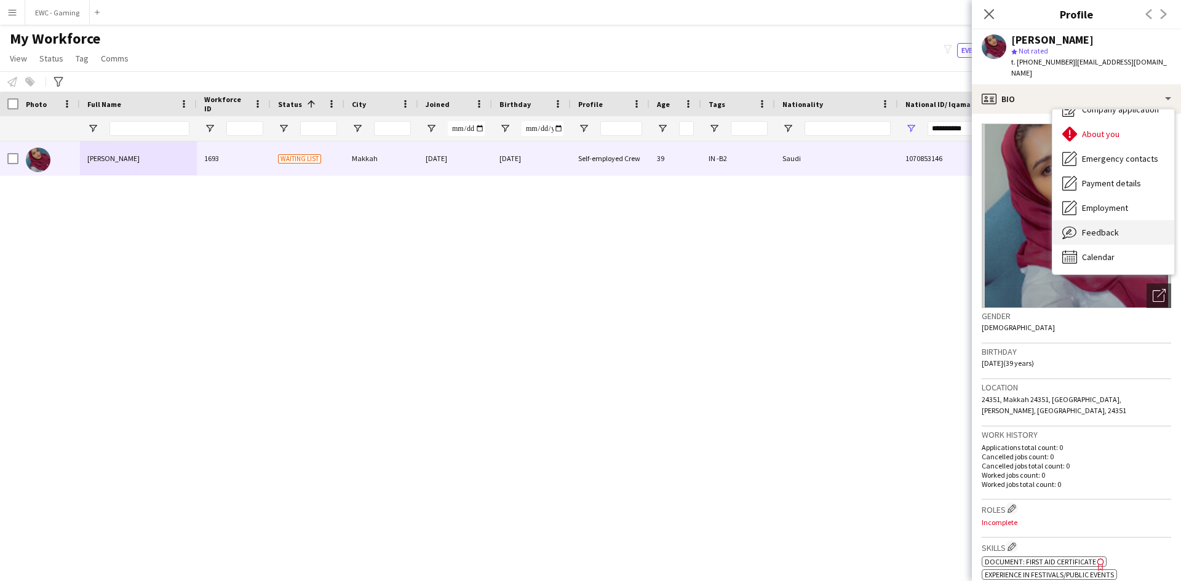
click at [1106, 227] on span "Feedback" at bounding box center [1100, 232] width 37 height 11
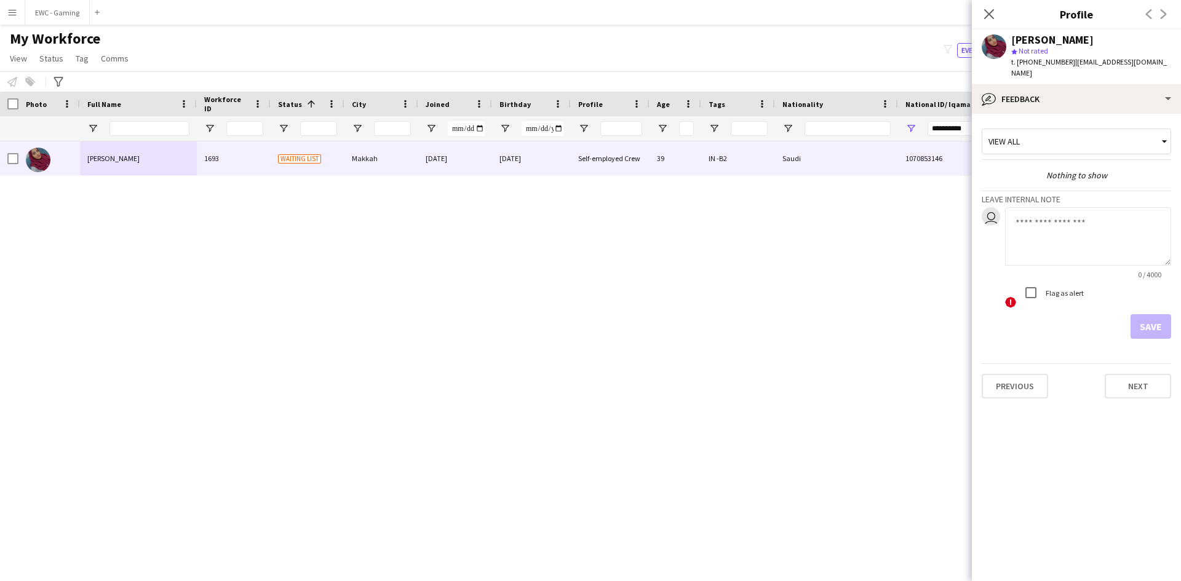
click at [1060, 211] on textarea at bounding box center [1088, 236] width 166 height 58
type textarea "*******"
click at [1141, 314] on button "Save" at bounding box center [1150, 326] width 41 height 25
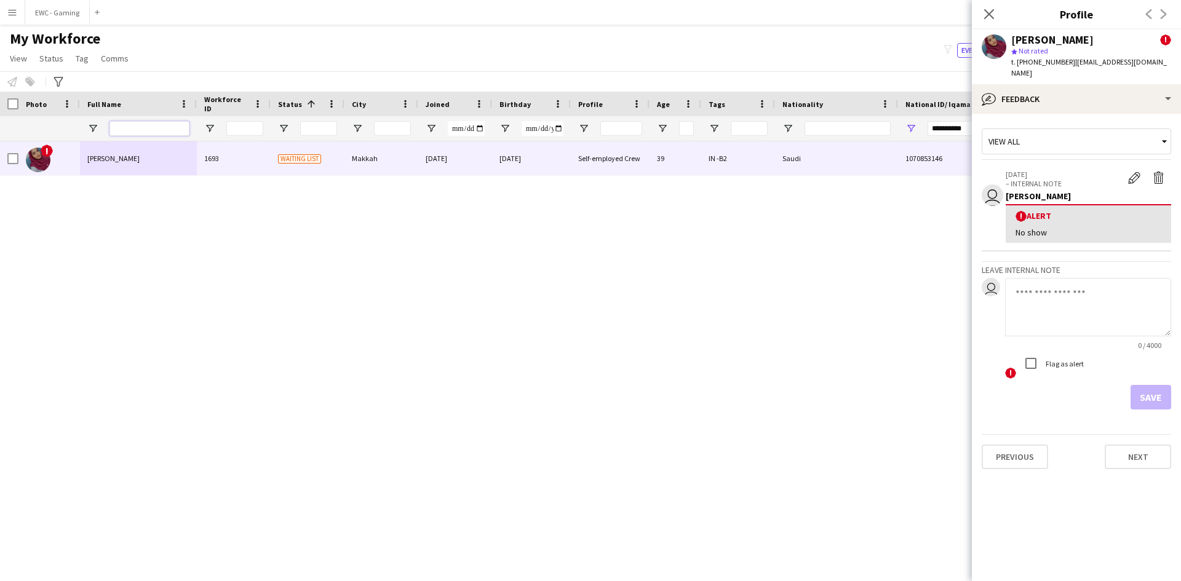
click at [157, 129] on input "Full Name Filter Input" at bounding box center [149, 128] width 80 height 15
paste input "**********"
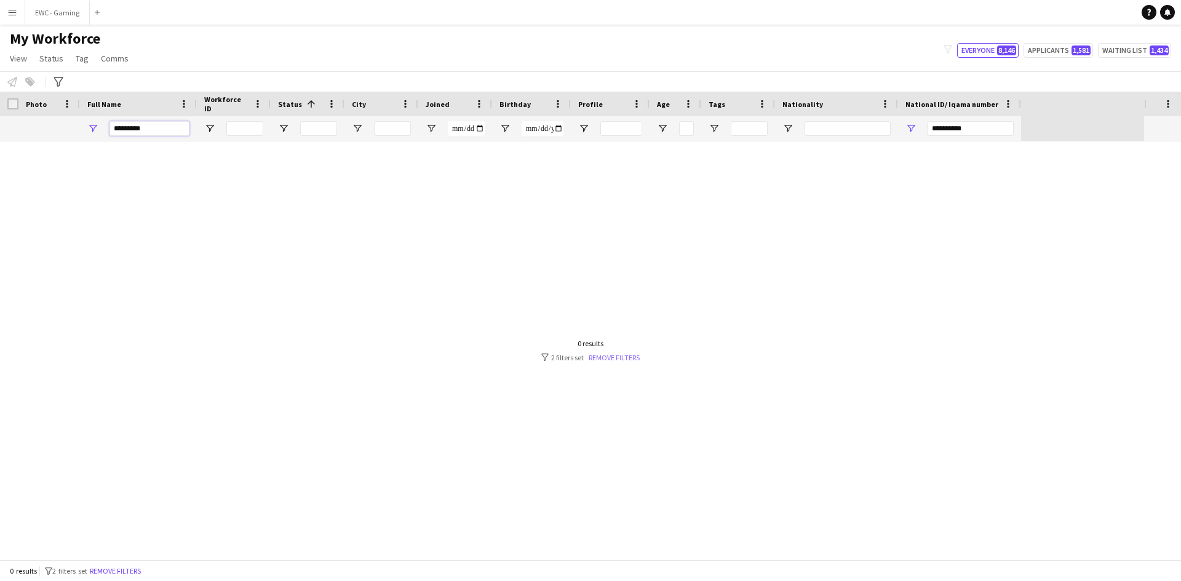
type input "*********"
click at [611, 360] on link "Remove filters" at bounding box center [614, 357] width 51 height 9
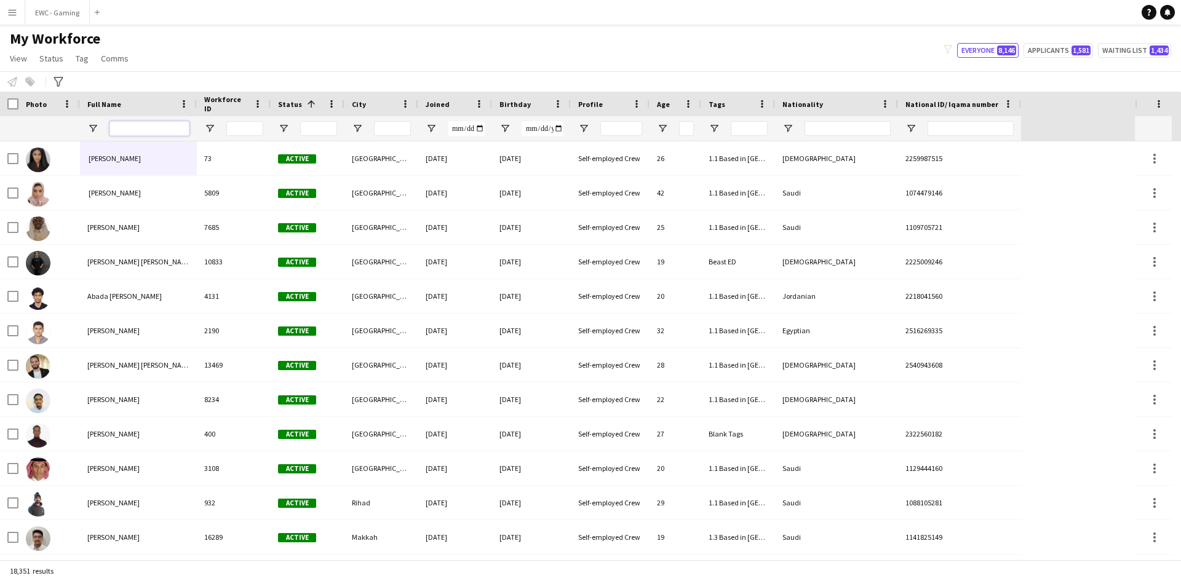
click at [169, 130] on input "Full Name Filter Input" at bounding box center [149, 128] width 80 height 15
paste input "**********"
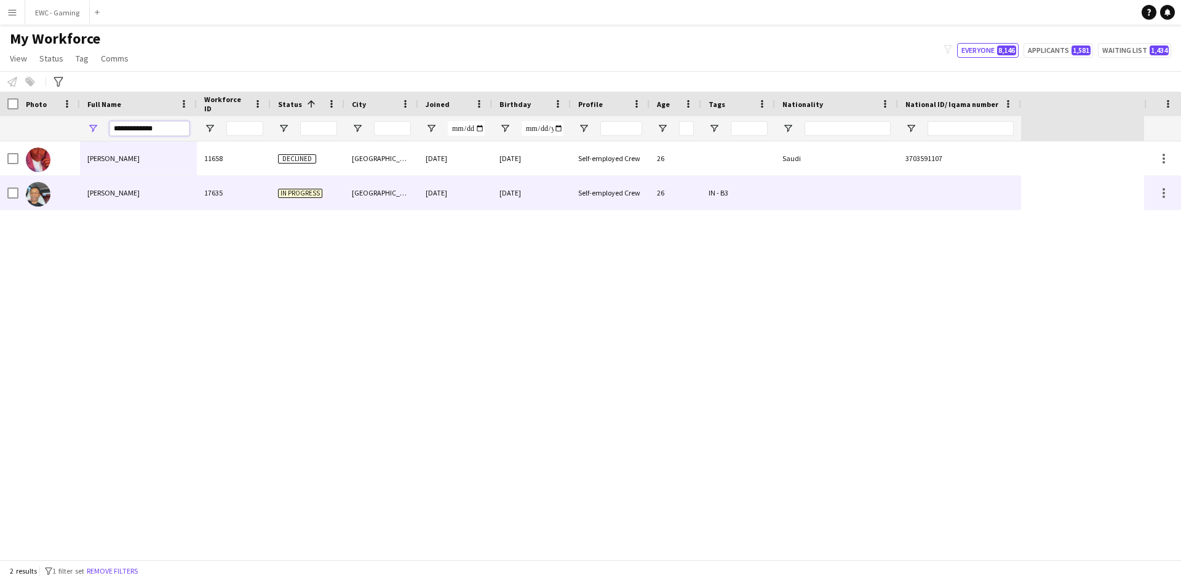
type input "**********"
click at [152, 184] on div "Fahad ALhayli" at bounding box center [138, 193] width 117 height 34
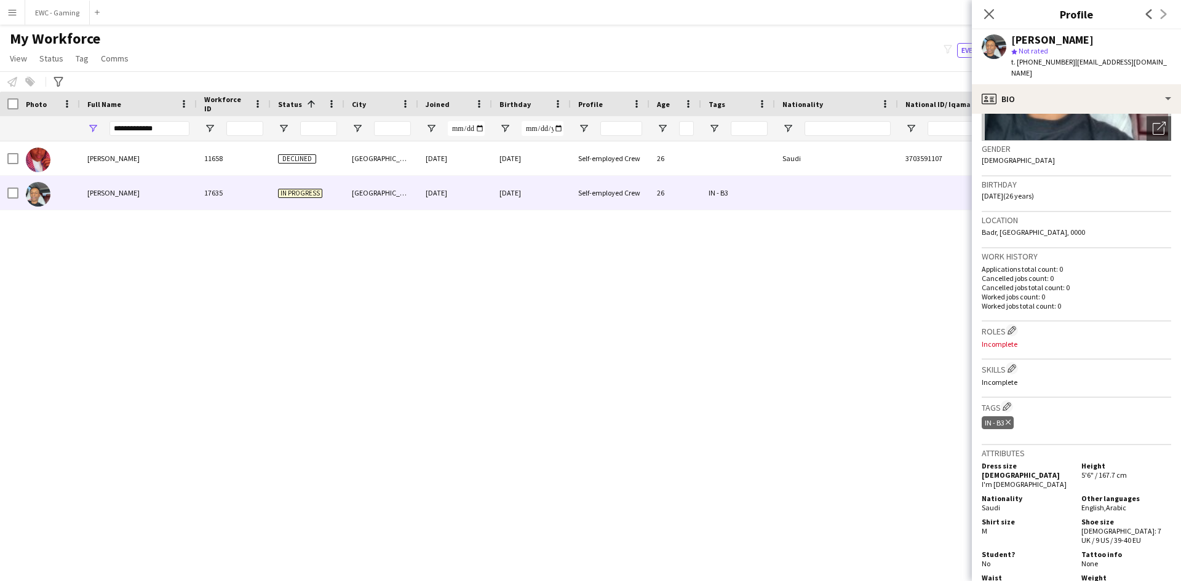
scroll to position [164, 0]
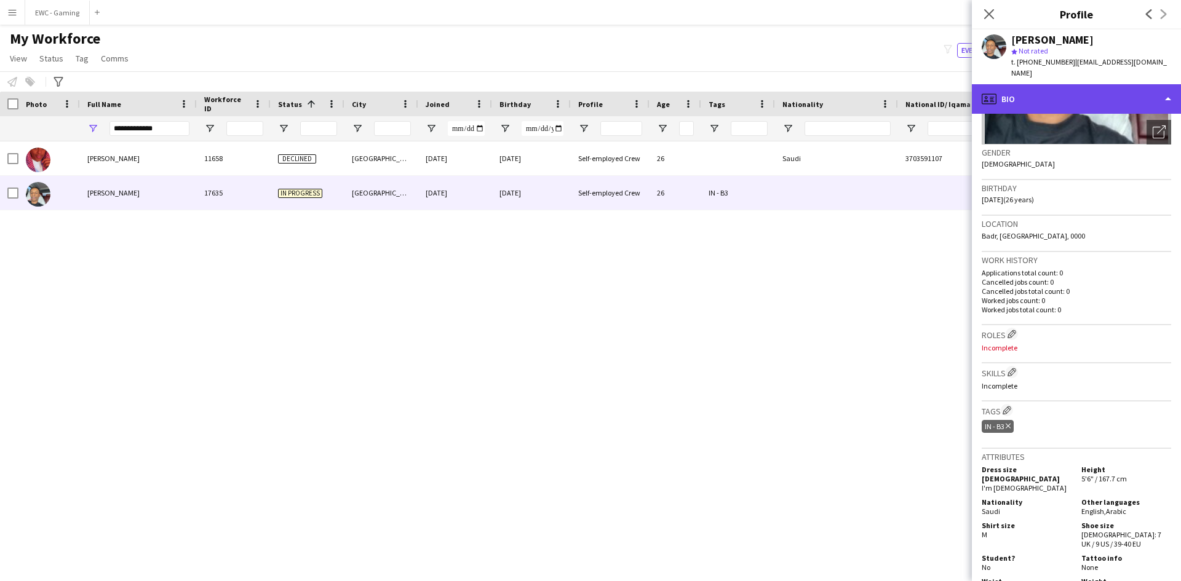
click at [1064, 87] on div "profile Bio" at bounding box center [1076, 99] width 209 height 30
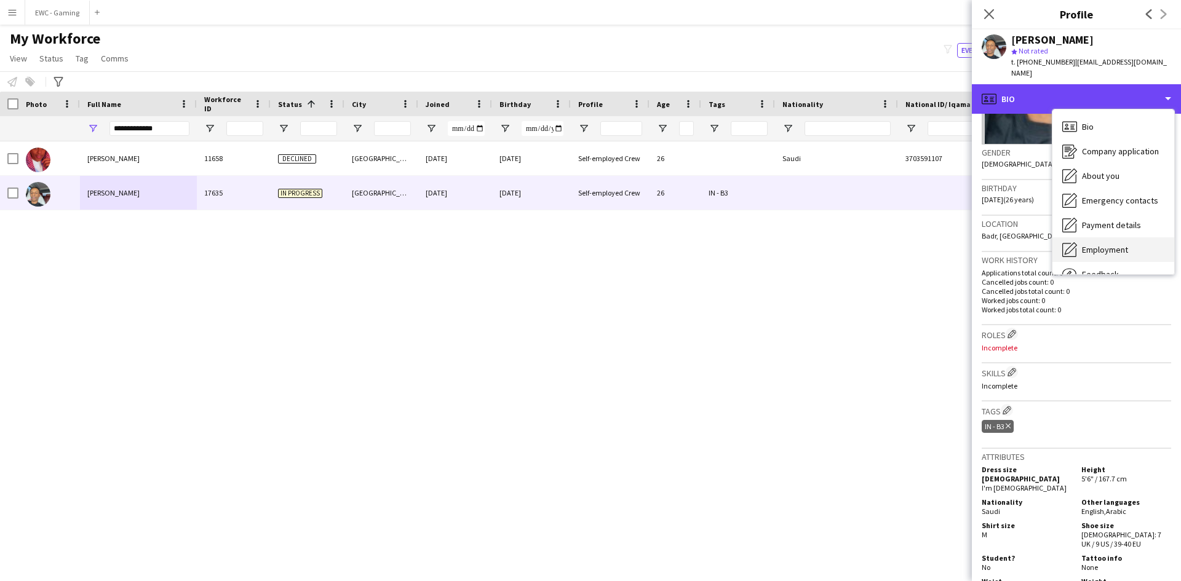
scroll to position [42, 0]
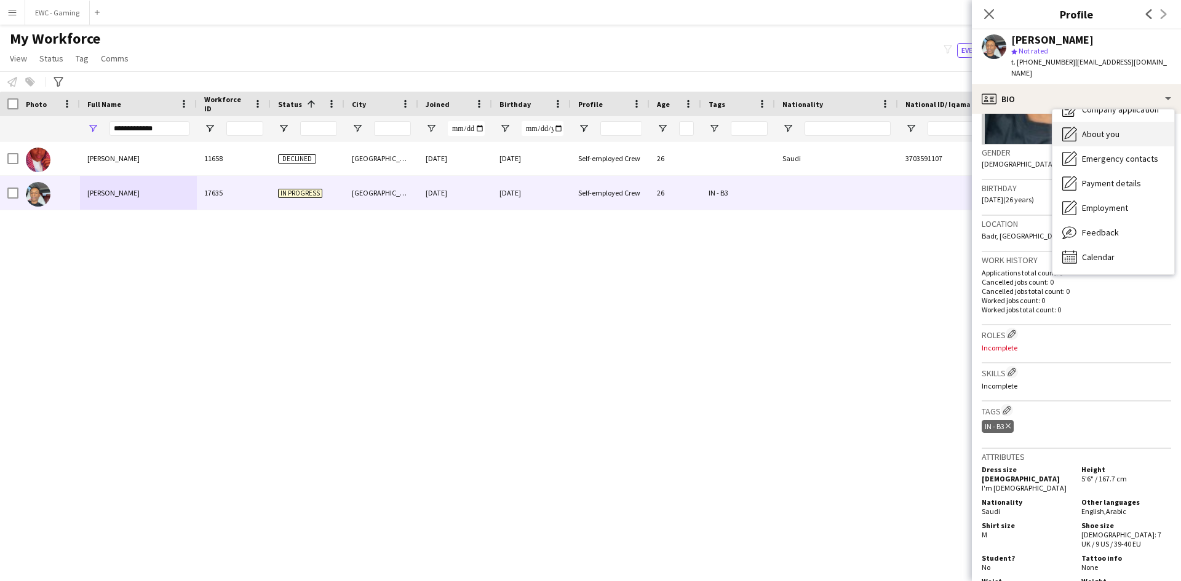
click at [1126, 122] on div "About you About you" at bounding box center [1113, 134] width 122 height 25
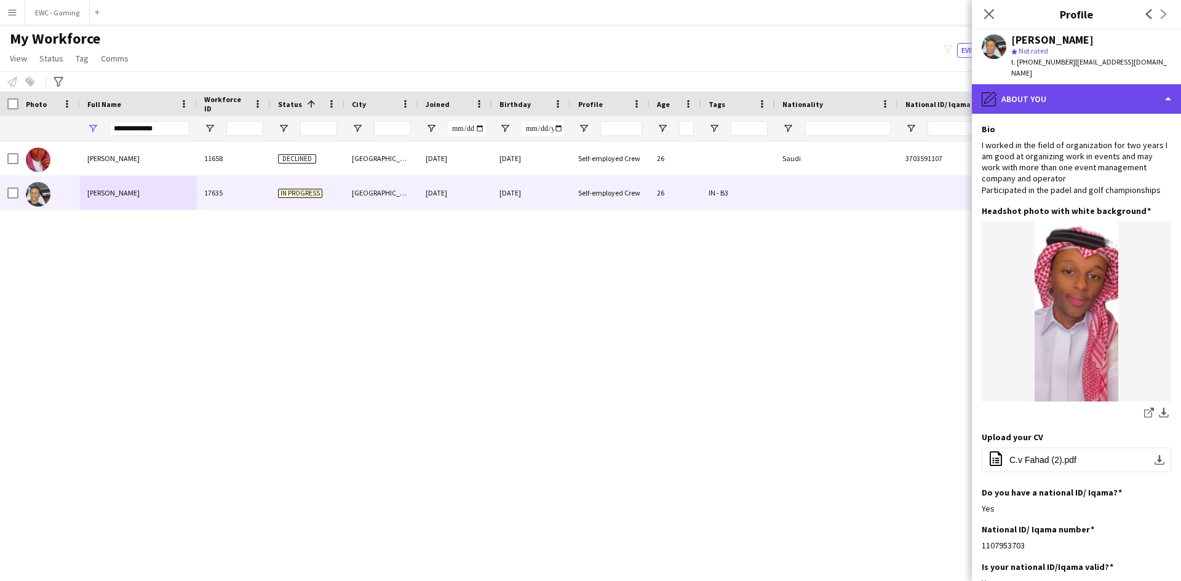
click at [1076, 84] on div "pencil4 About you" at bounding box center [1076, 99] width 209 height 30
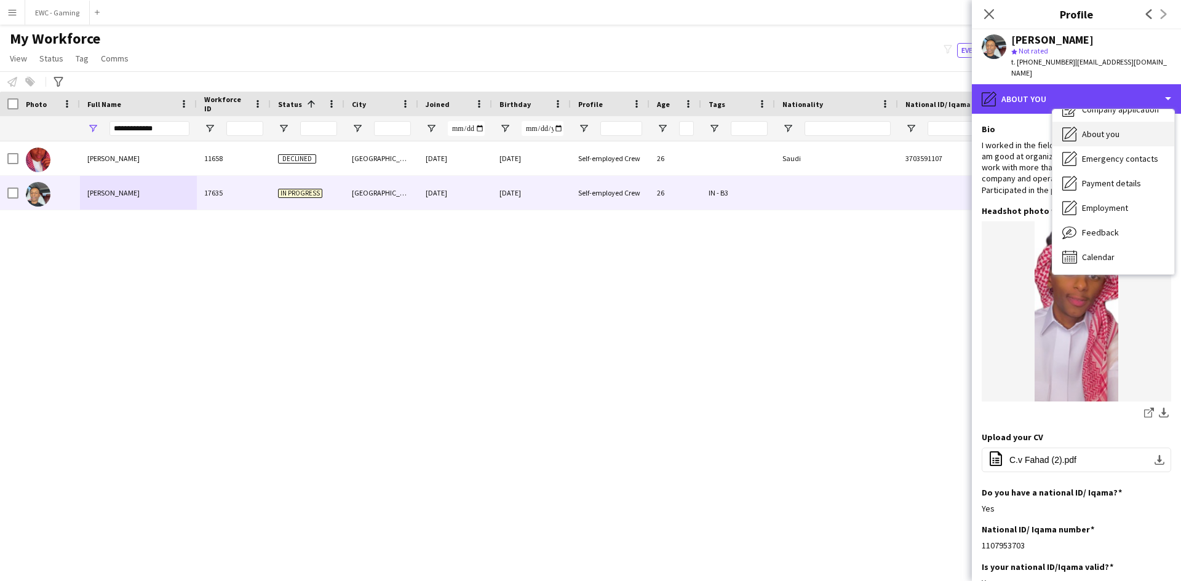
scroll to position [0, 0]
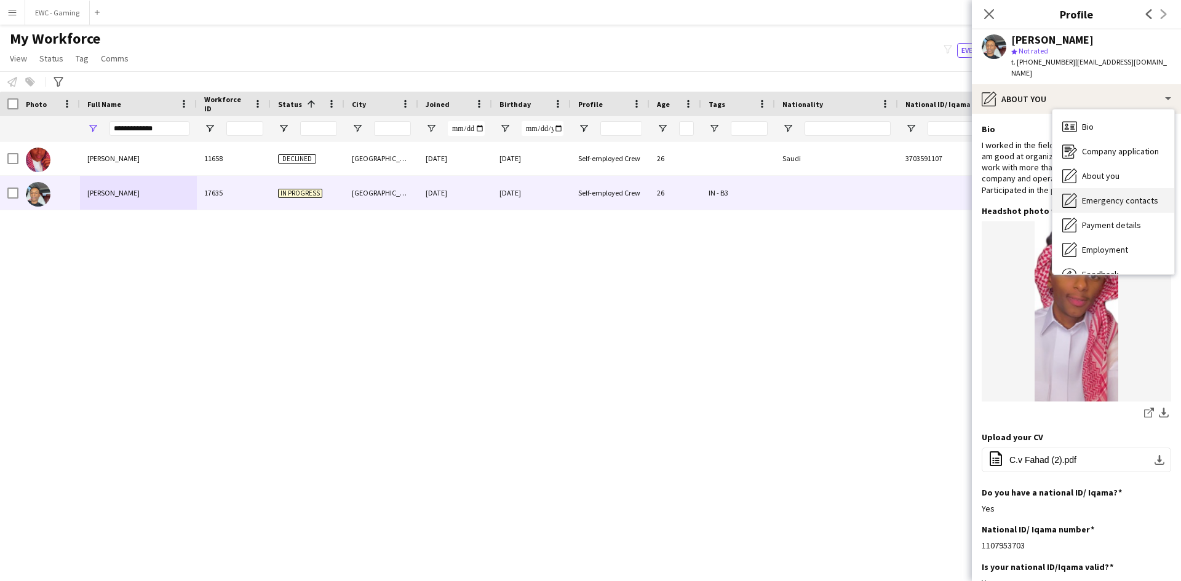
click at [1109, 200] on div "Emergency contacts Emergency contacts" at bounding box center [1113, 200] width 122 height 25
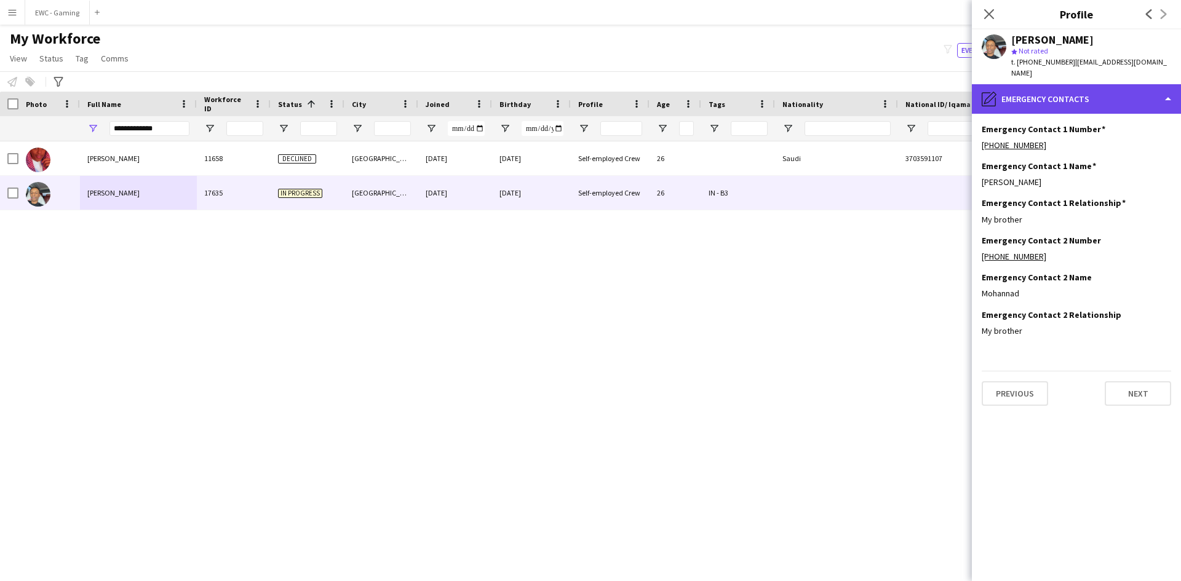
click at [1068, 90] on div "pencil4 Emergency contacts" at bounding box center [1076, 99] width 209 height 30
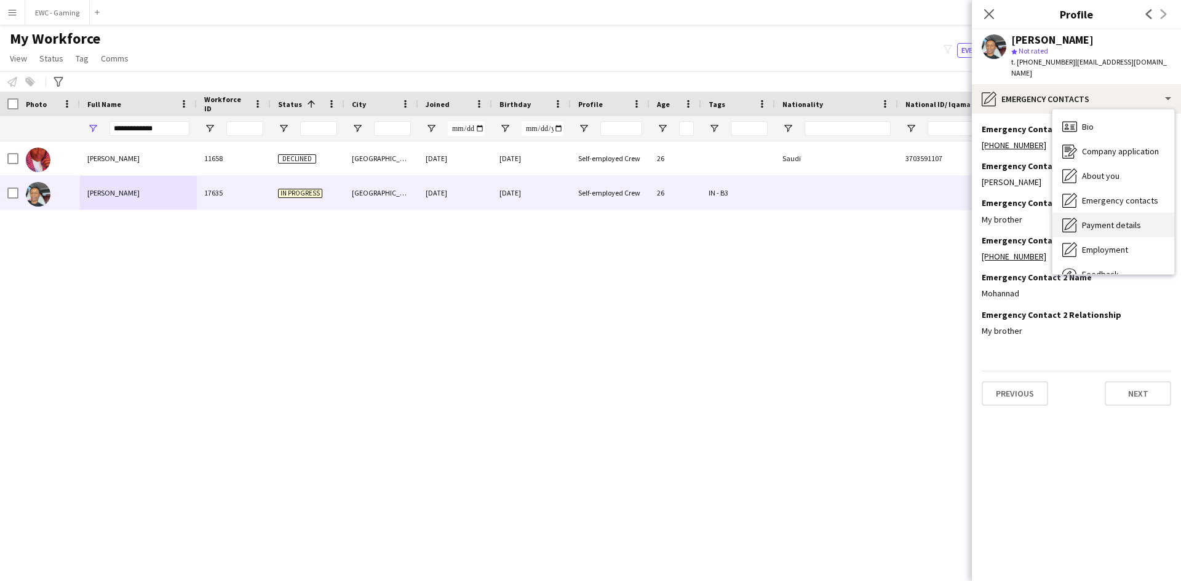
click at [1111, 220] on span "Payment details" at bounding box center [1111, 225] width 59 height 11
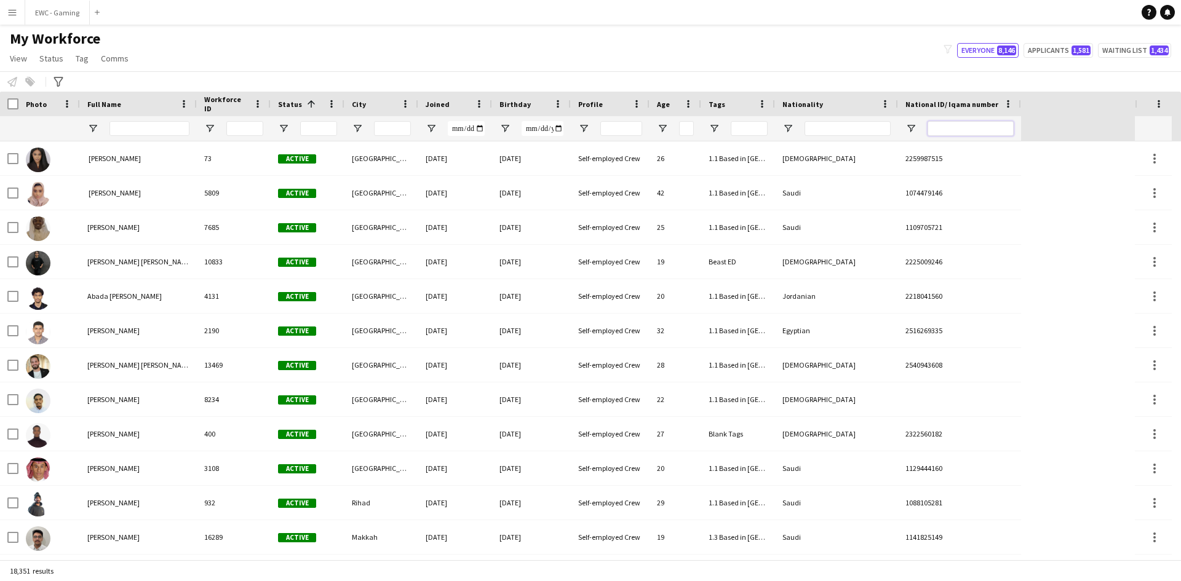
click at [968, 129] on input "National ID/ Iqama number Filter Input" at bounding box center [970, 128] width 86 height 15
paste input "**********"
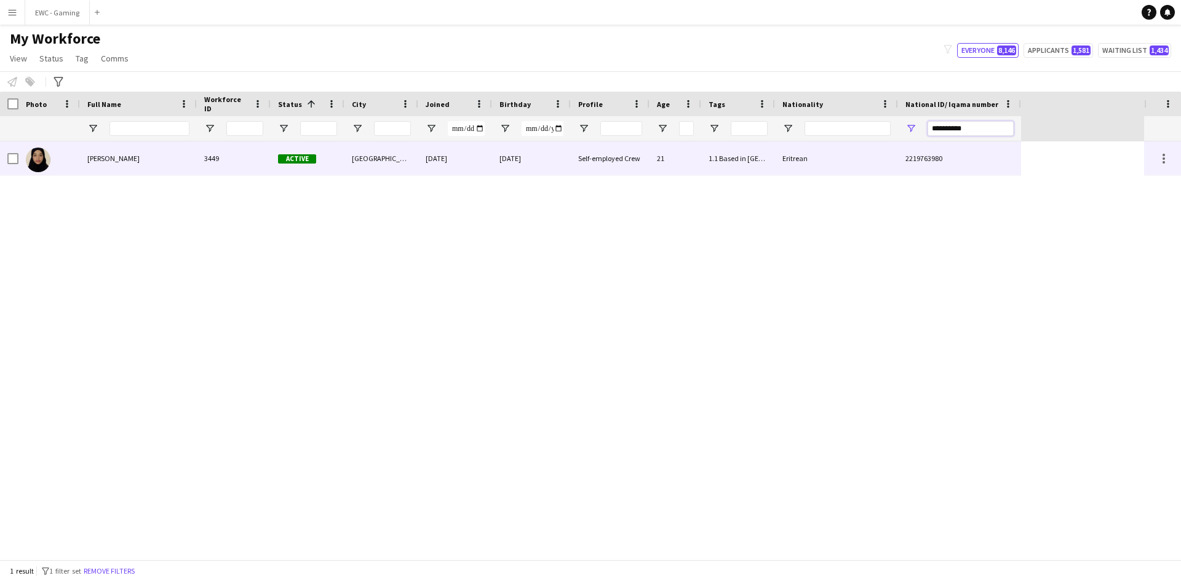
type input "**********"
click at [497, 158] on div "[DATE]" at bounding box center [531, 158] width 79 height 34
